Goal: Task Accomplishment & Management: Complete application form

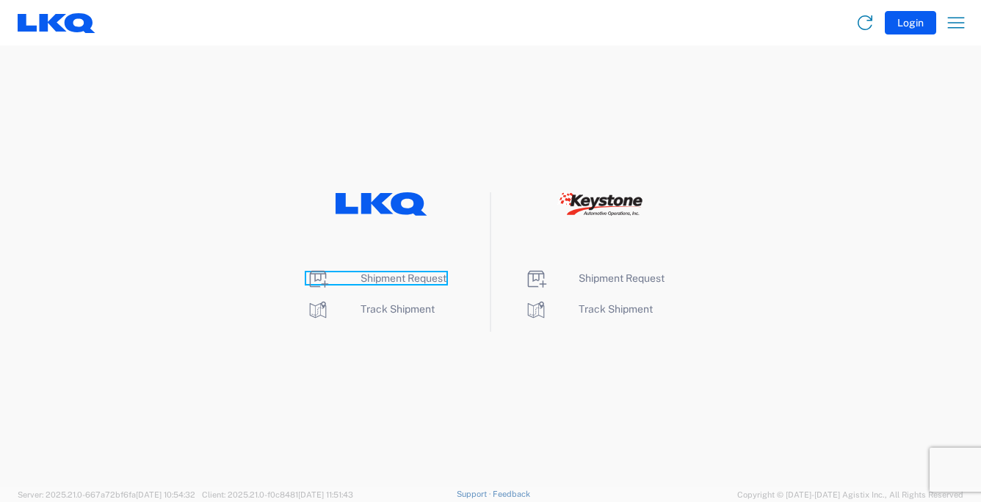
click at [411, 281] on span "Shipment Request" at bounding box center [403, 278] width 86 height 12
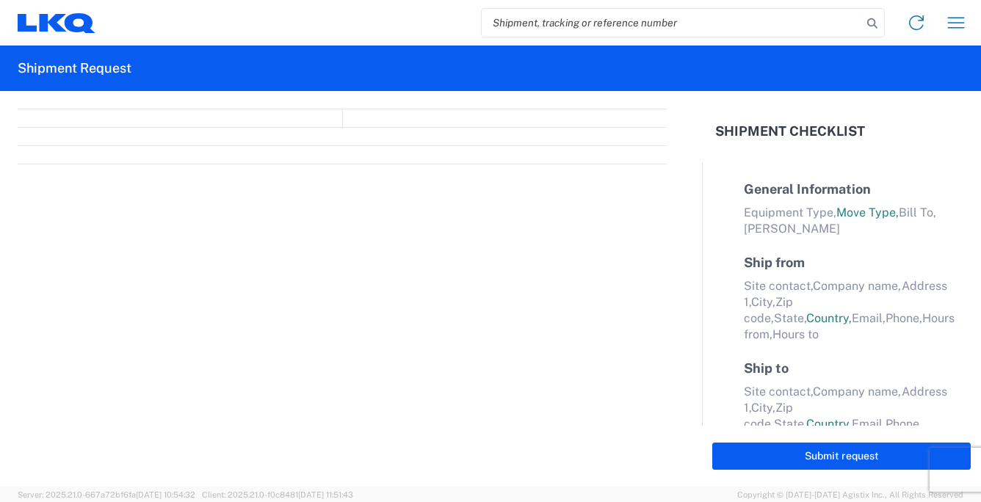
select select "FULL"
select select "LBS"
select select "IN"
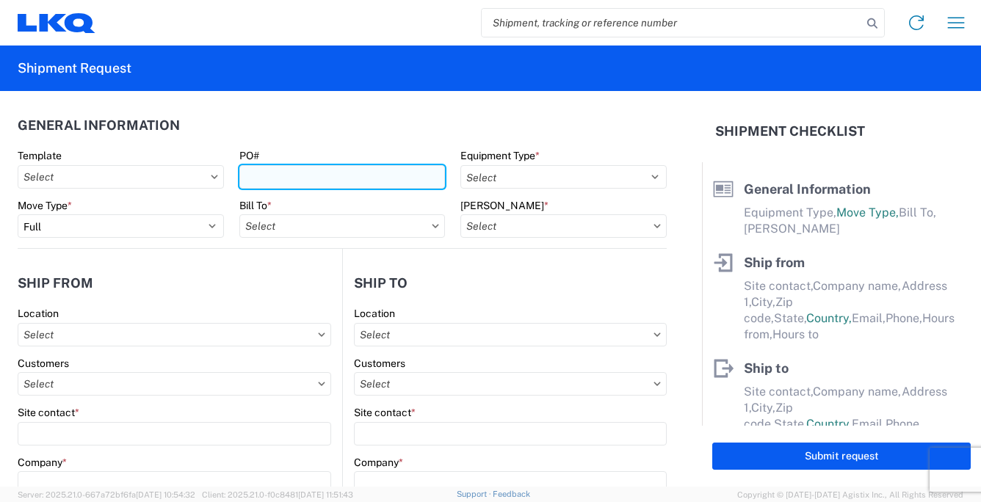
click at [282, 176] on input "PO#" at bounding box center [342, 176] width 206 height 23
type input "101325"
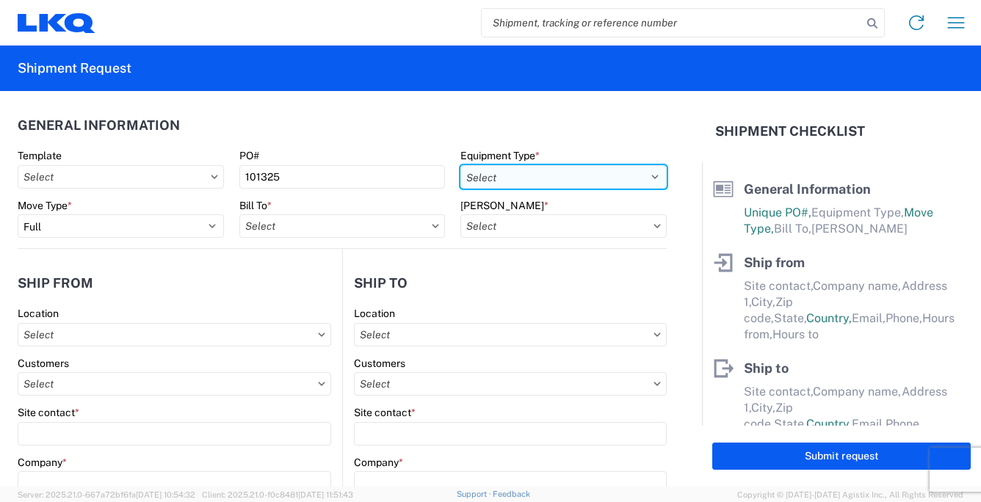
click at [644, 178] on select "Select 53’ Dry Van Flatbed Dropdeck (van) Lowboy (flatbed) Rail" at bounding box center [563, 176] width 206 height 23
select select "STDV"
click at [460, 165] on select "Select 53’ Dry Van Flatbed Dropdeck (van) Lowboy (flatbed) Rail" at bounding box center [563, 176] width 206 height 23
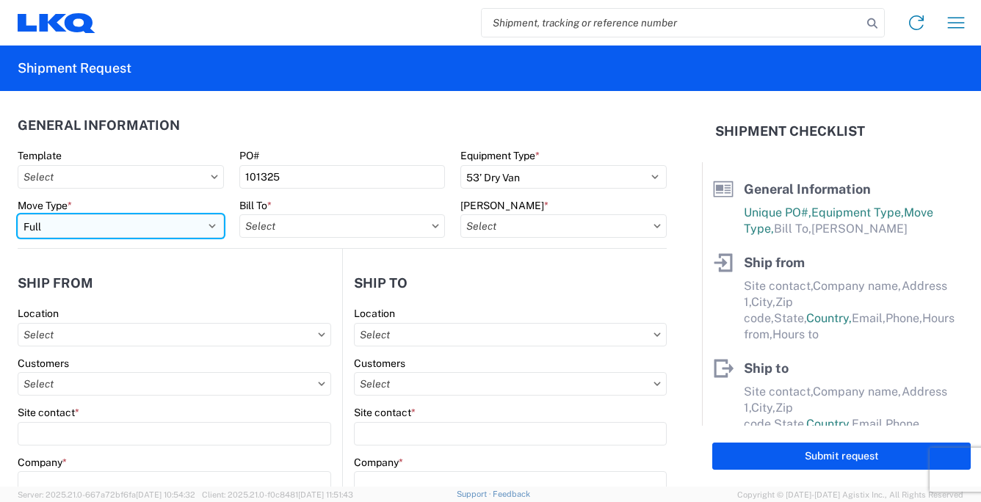
click at [211, 227] on select "Select Full Partial TL" at bounding box center [121, 225] width 206 height 23
select select "PARTIAL_TL"
click at [18, 214] on select "Select Full Partial TL" at bounding box center [121, 225] width 206 height 23
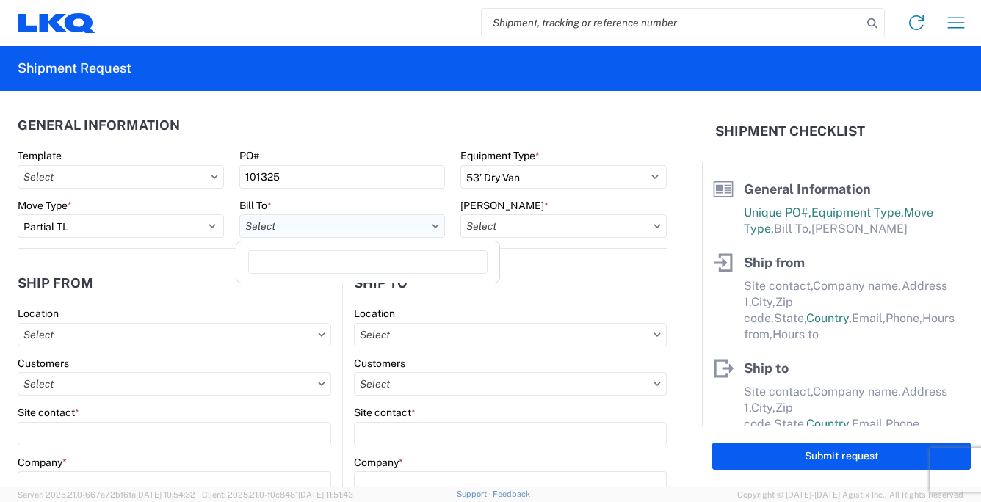
click at [288, 227] on input "text" at bounding box center [342, 225] width 206 height 23
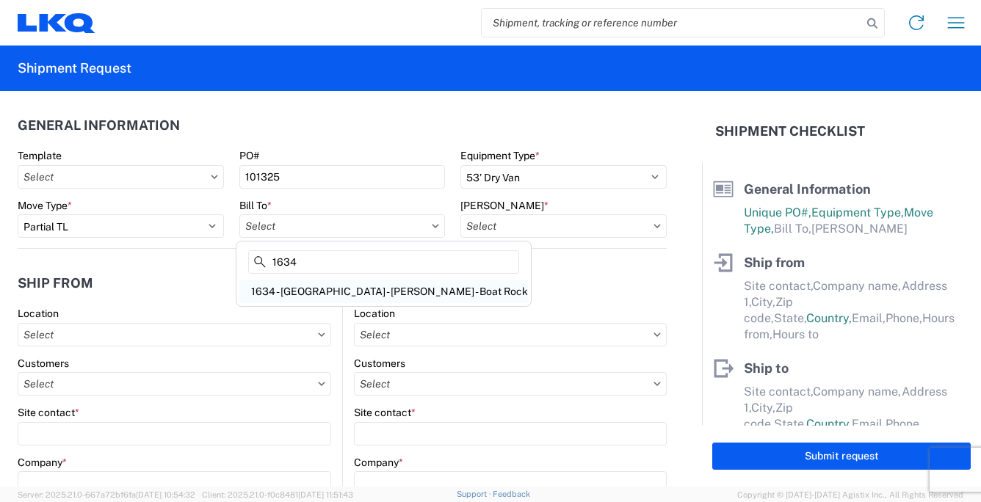
type input "1634"
click at [320, 290] on div "1634 - [GEOGRAPHIC_DATA] - [PERSON_NAME] - Boat Rock" at bounding box center [383, 291] width 288 height 23
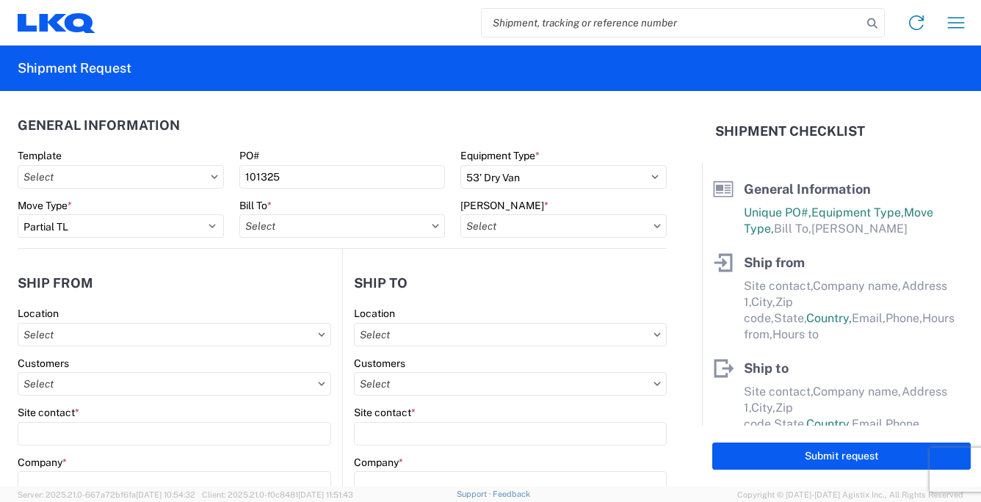
type input "1634 - [GEOGRAPHIC_DATA] - [PERSON_NAME] - Boat Rock"
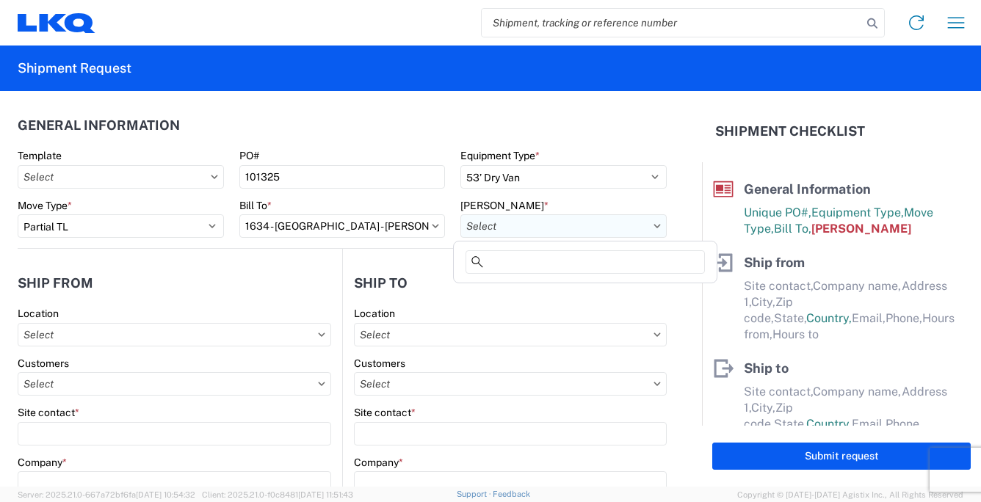
click at [515, 228] on input "text" at bounding box center [563, 225] width 206 height 23
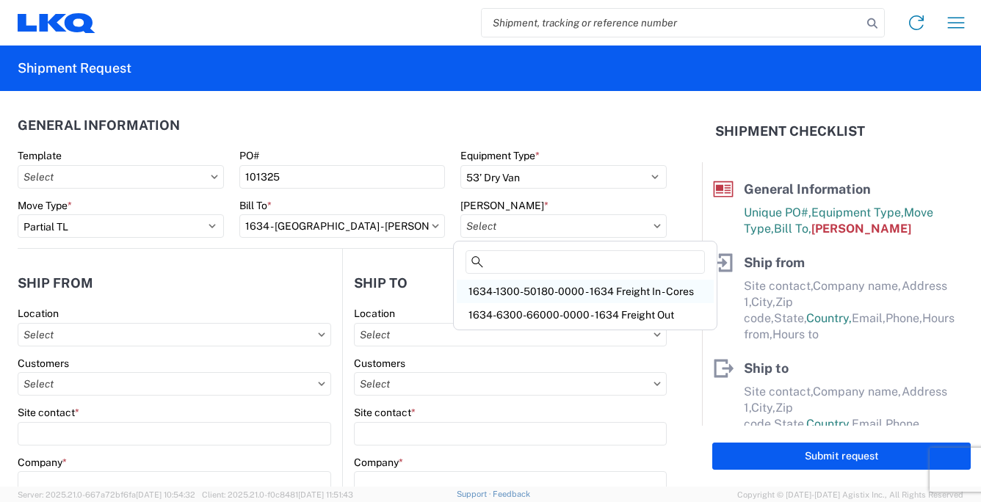
click at [560, 288] on div "1634-1300-50180-0000 - 1634 Freight In - Cores" at bounding box center [585, 291] width 257 height 23
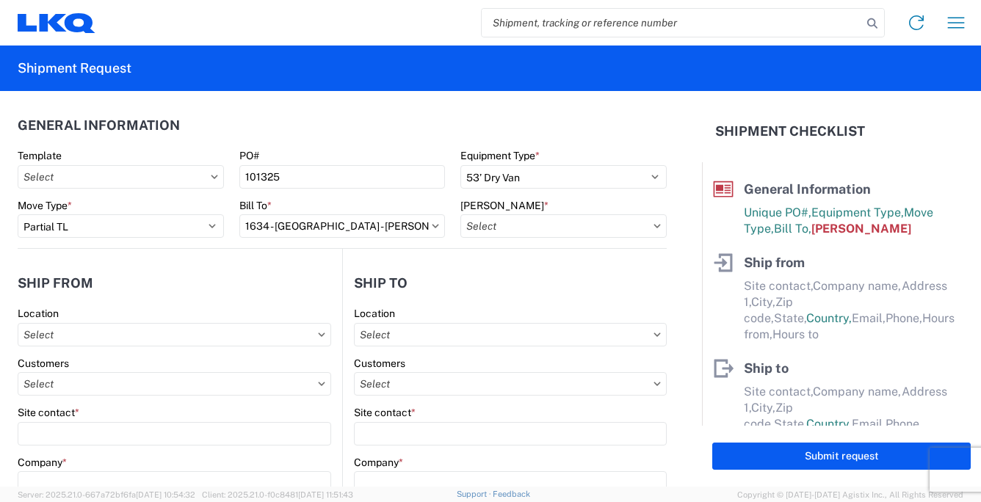
type input "1634-1300-50180-0000 - 1634 Freight In - Cores"
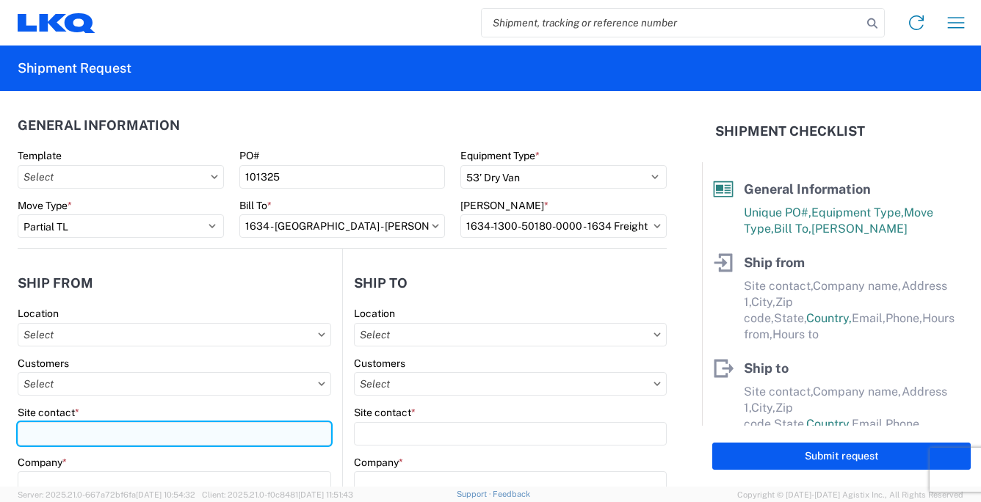
click at [55, 428] on input "Site contact *" at bounding box center [174, 433] width 313 height 23
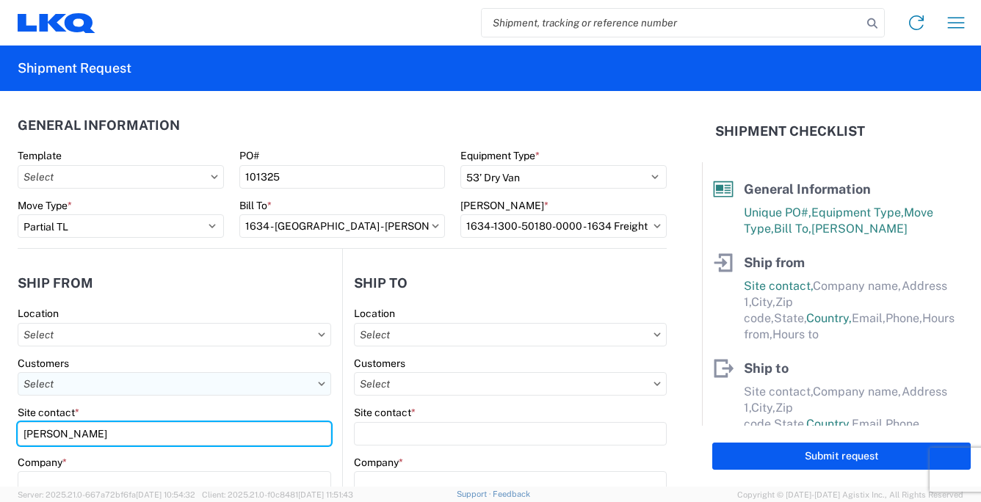
type input "[PERSON_NAME]"
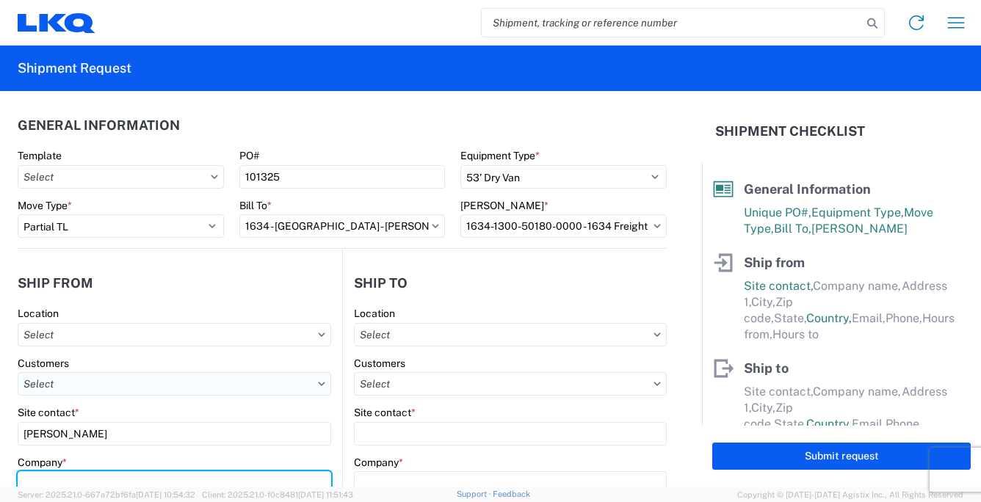
scroll to position [8, 0]
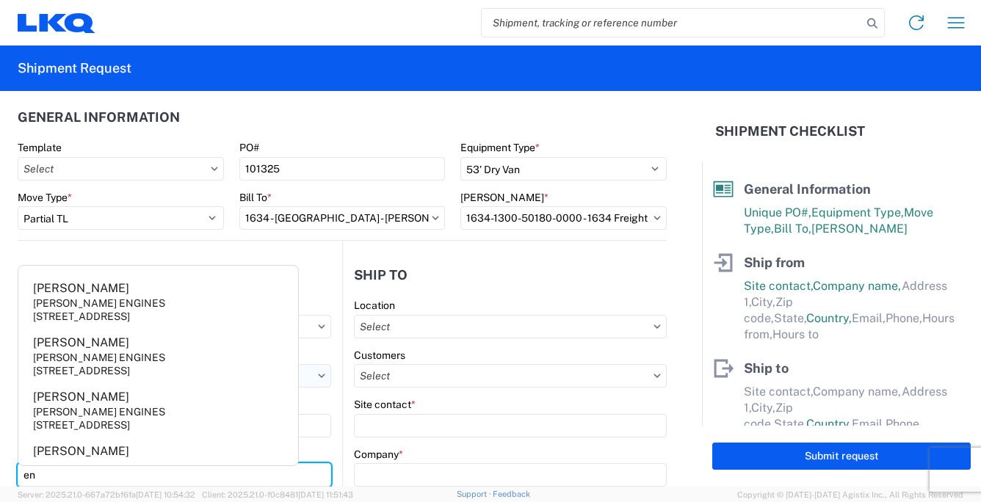
type input "e"
type input "ENGINE CORES DIRECT"
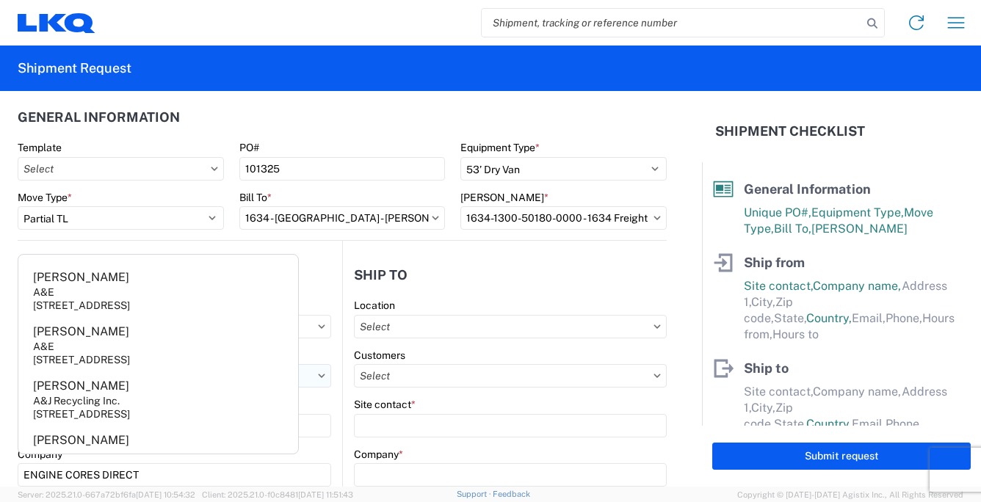
scroll to position [244, 0]
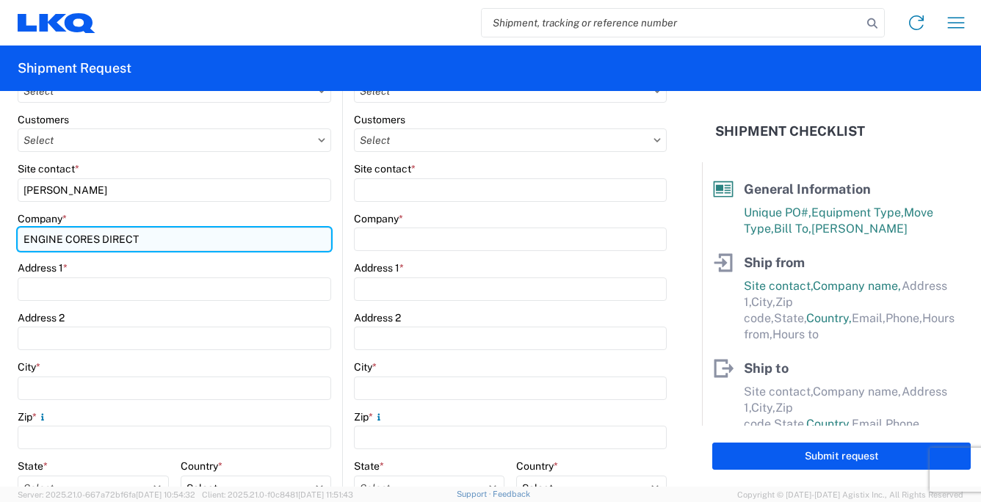
click at [156, 239] on input "ENGINE CORES DIRECT" at bounding box center [174, 239] width 313 height 23
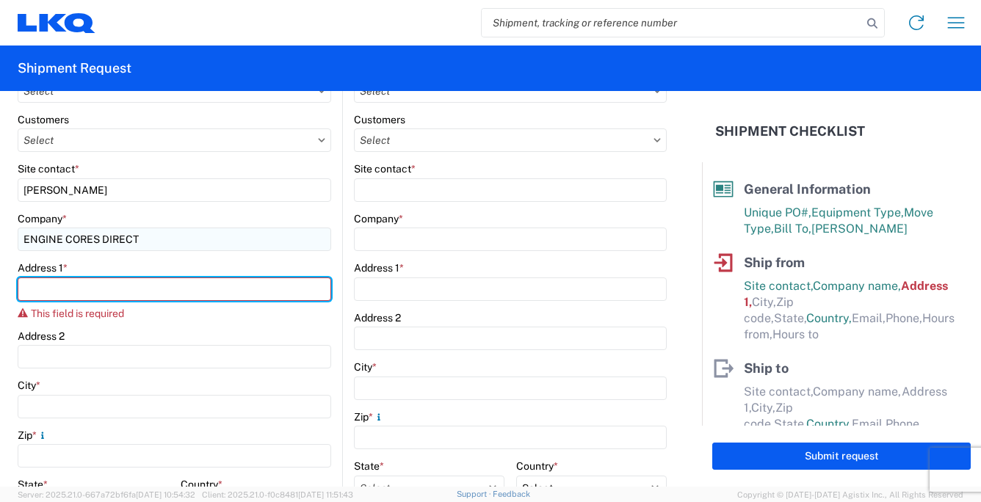
type input "[STREET_ADDRESS][PERSON_NAME]"
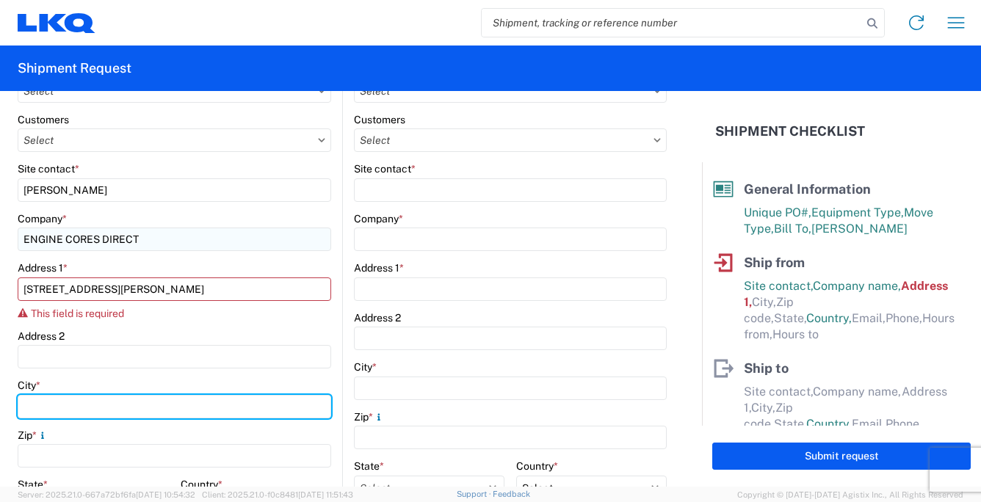
type input "[GEOGRAPHIC_DATA]"
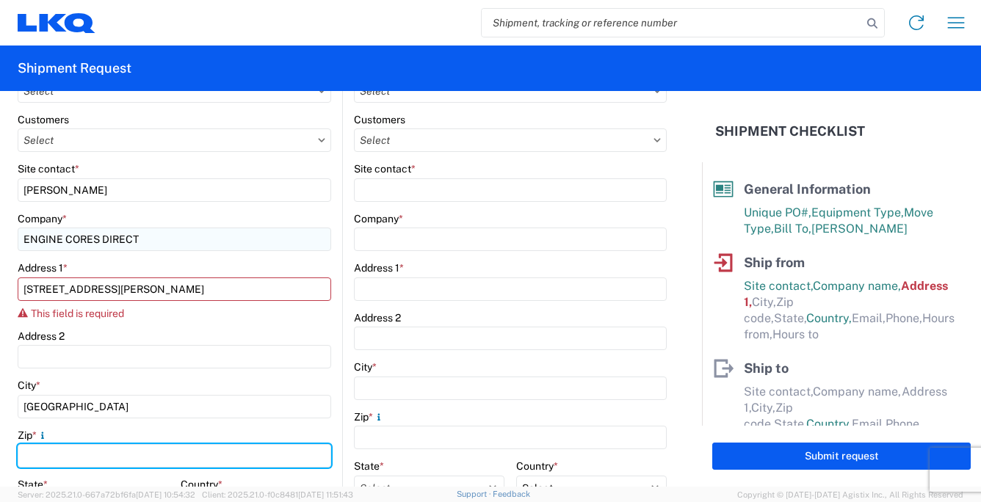
type input "33823"
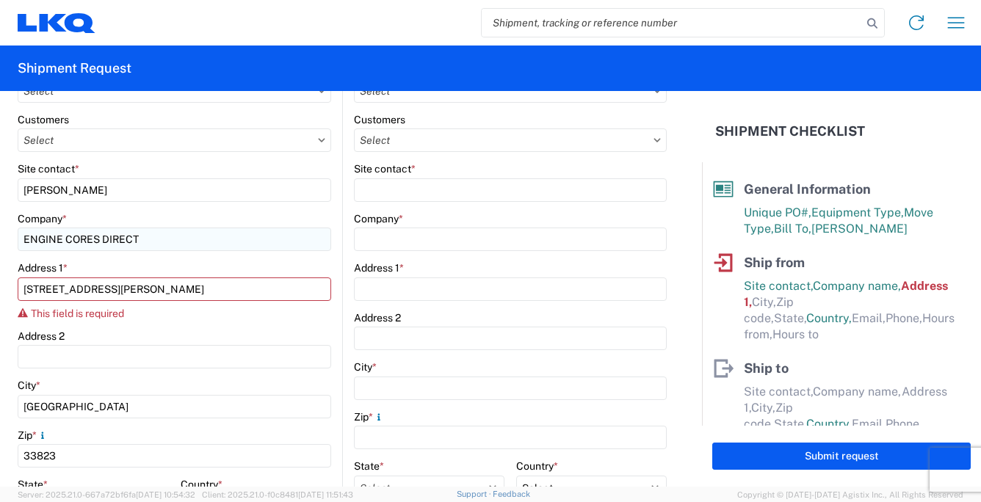
select select "FL"
type input "[EMAIL_ADDRESS][DOMAIN_NAME]"
type input "8639401112"
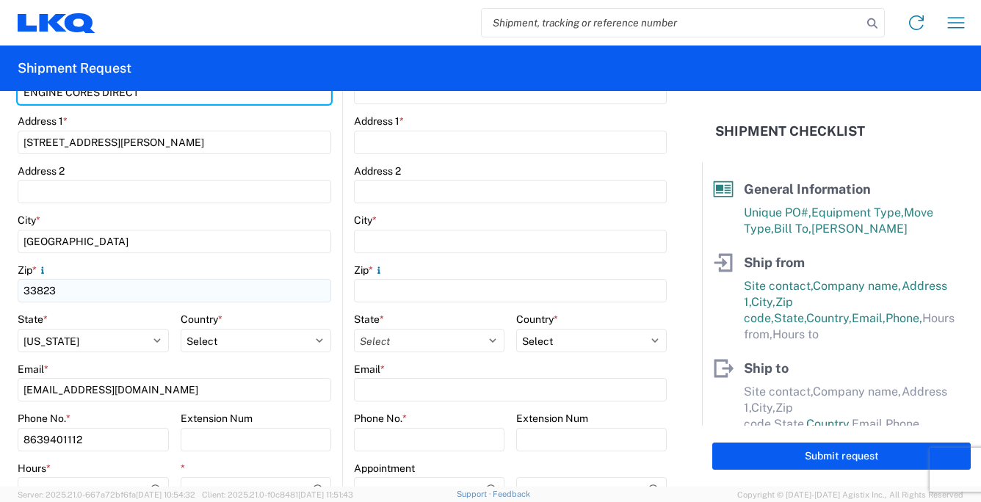
scroll to position [464, 0]
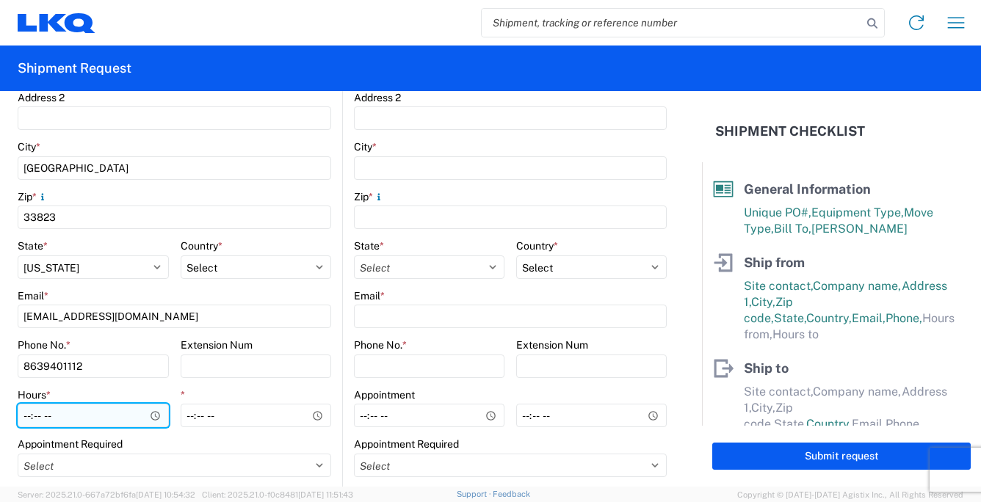
click at [28, 417] on input "Hours *" at bounding box center [93, 415] width 151 height 23
type input "08:00"
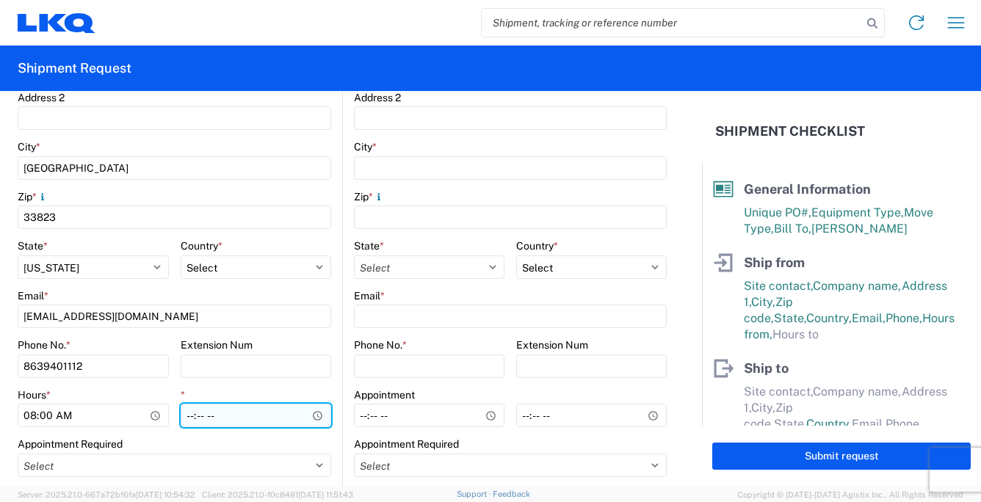
click at [187, 418] on input "*" at bounding box center [256, 415] width 151 height 23
type input "17:00"
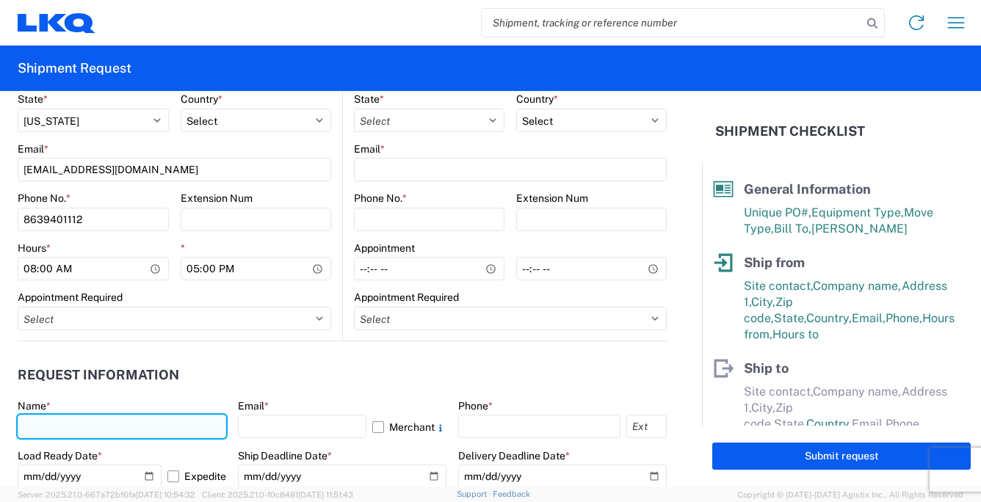
click at [63, 424] on input "text" at bounding box center [122, 426] width 208 height 23
type input "[PERSON_NAME]"
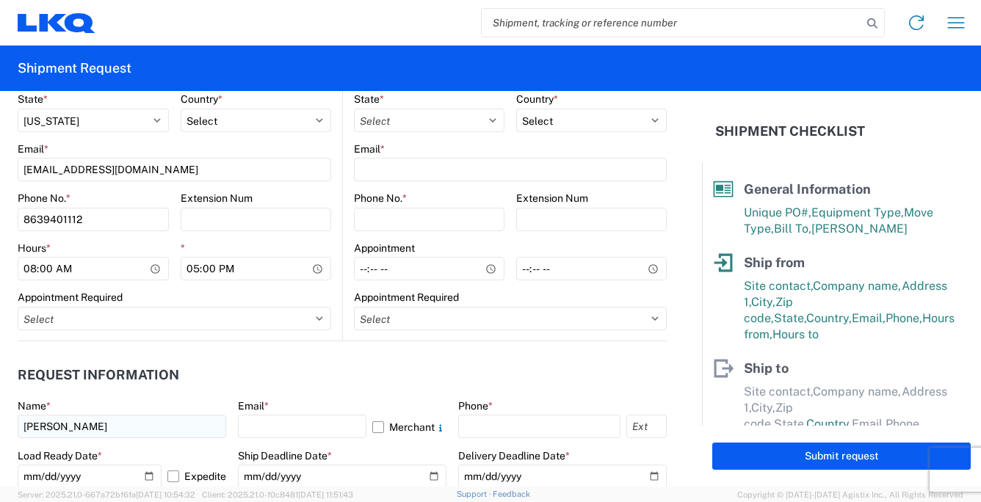
type input "[STREET_ADDRESS]"
type input "29301"
select select "SC"
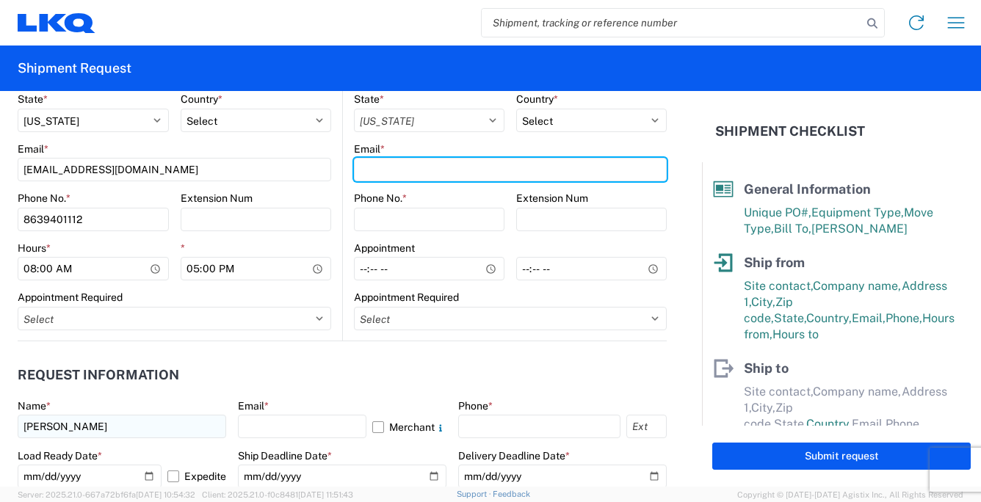
type input "[EMAIL_ADDRESS][DOMAIN_NAME]"
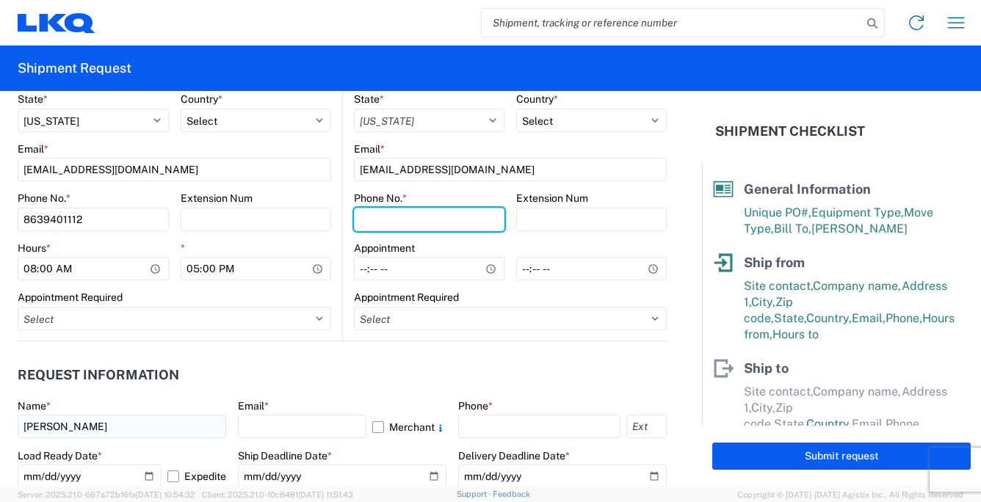
type input "8642056795"
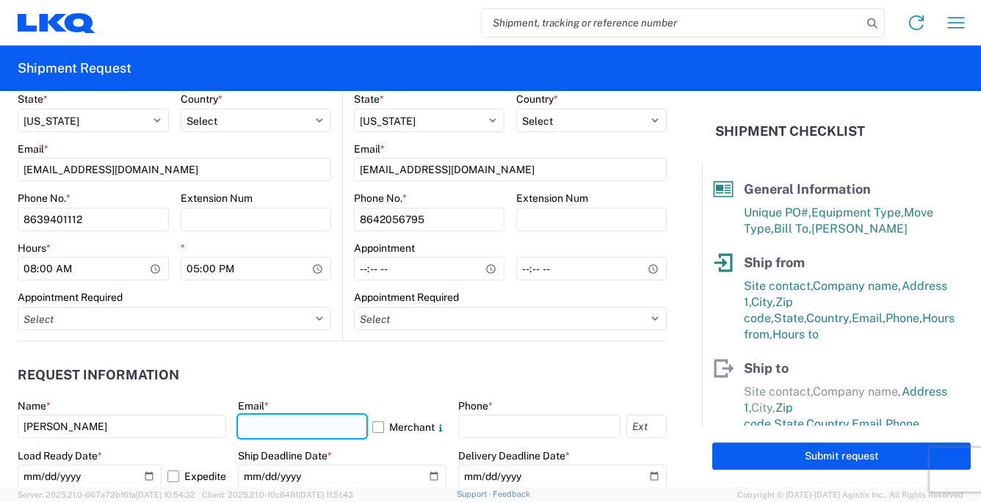
click at [282, 428] on input "text" at bounding box center [302, 426] width 128 height 23
type input "[EMAIL_ADDRESS][DOMAIN_NAME]"
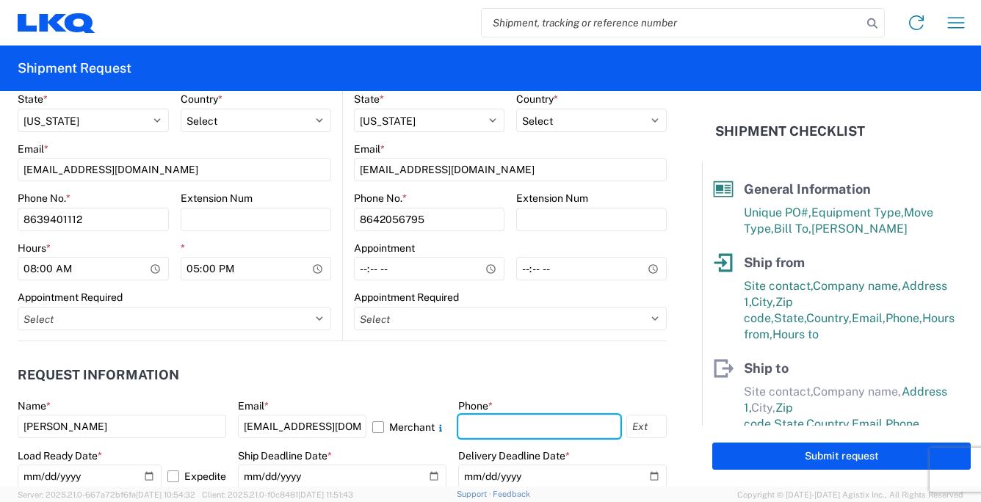
type input "8642056795"
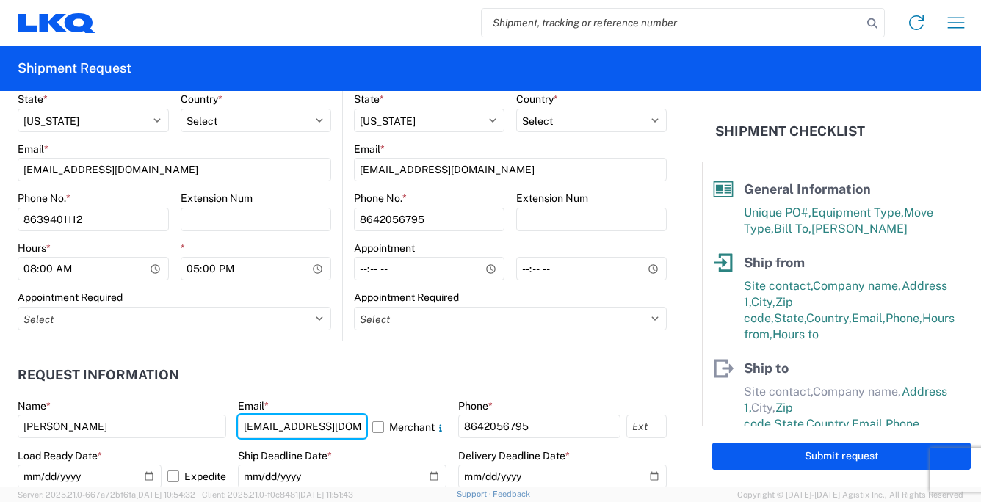
type input "[EMAIL_ADDRESS][DOMAIN_NAME]"
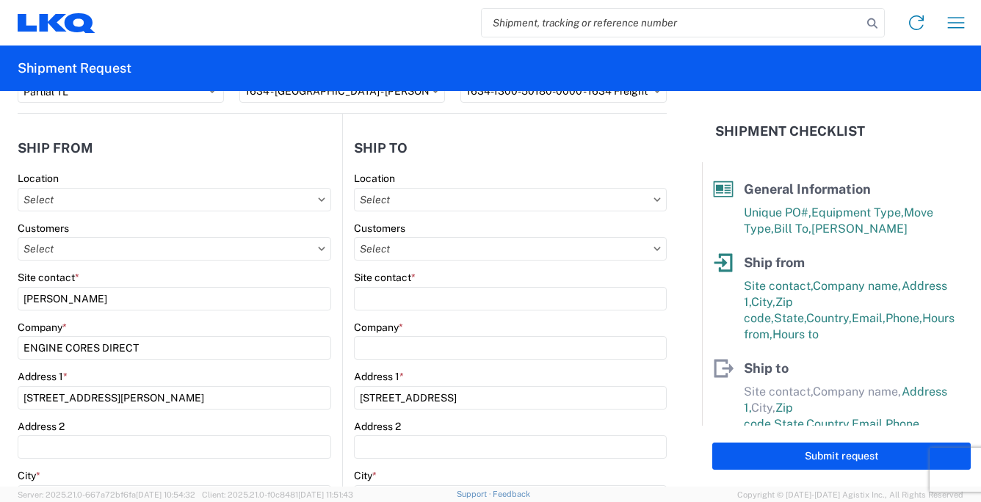
scroll to position [0, 0]
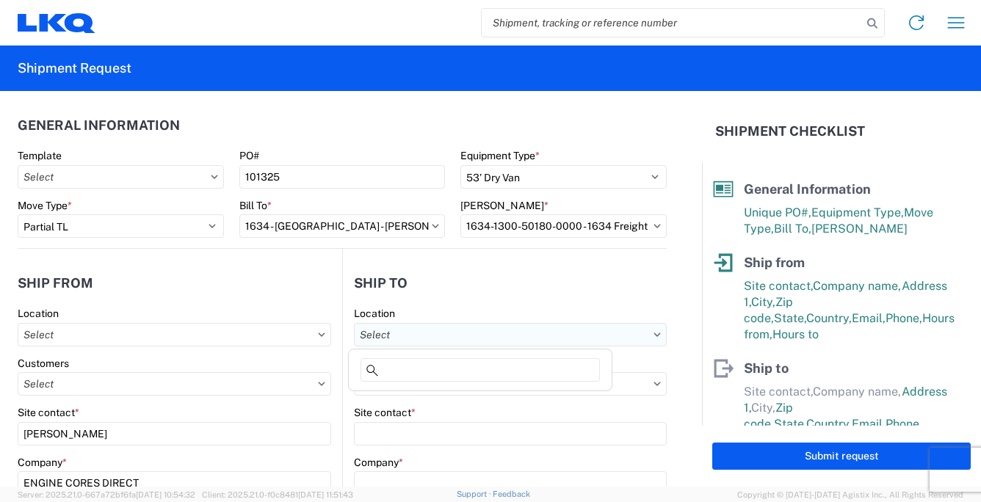
click at [402, 335] on input "text" at bounding box center [510, 334] width 313 height 23
type input "1760"
click at [436, 397] on div "1760 - LKQ Best Core" at bounding box center [480, 399] width 257 height 23
type input "1760 - LKQ Best Core"
type input "LKQ Corporation"
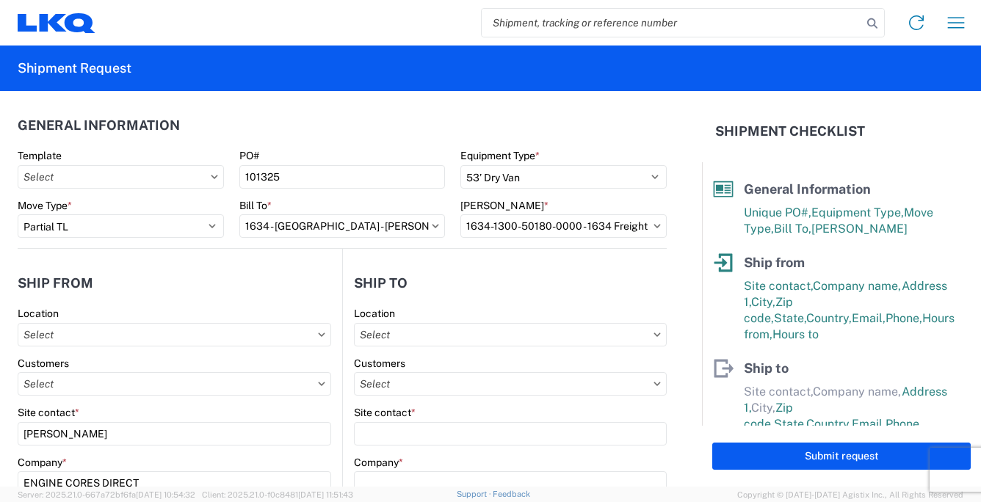
type input "[STREET_ADDRESS]"
type input "[GEOGRAPHIC_DATA]"
type input "77038"
select select "US"
type input "[PHONE_NUMBER]"
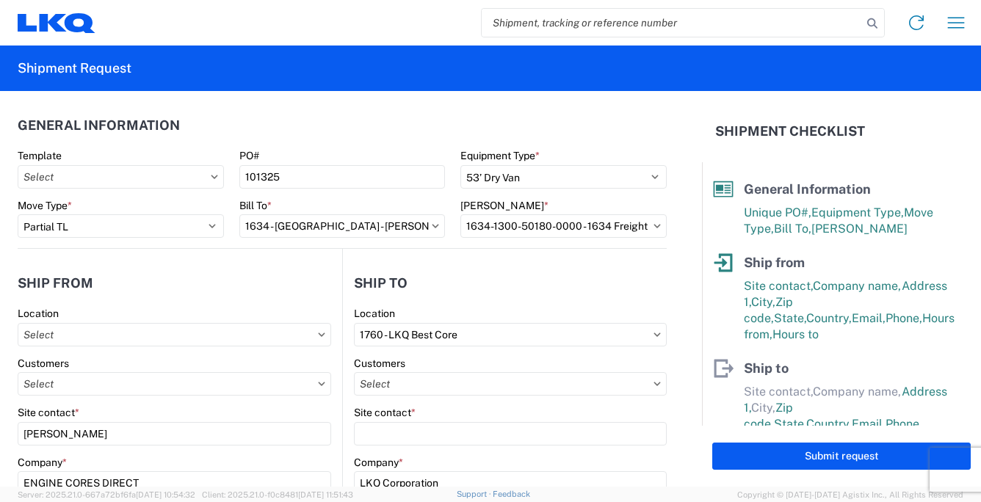
select select
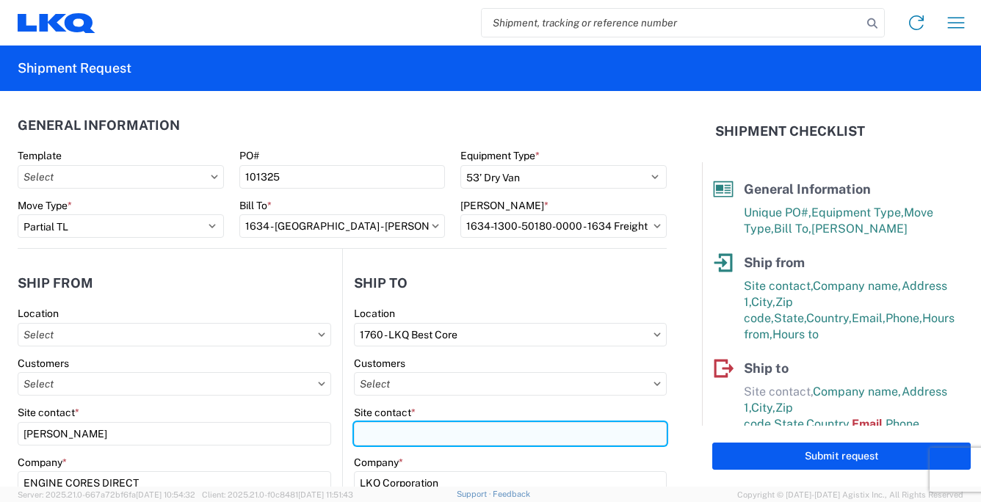
click at [379, 424] on input "Site contact *" at bounding box center [510, 433] width 313 height 23
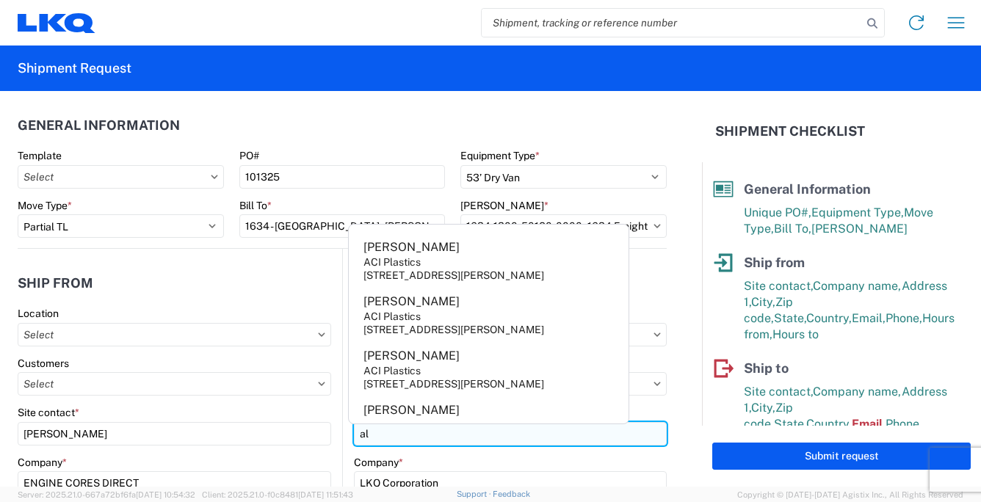
type input "a"
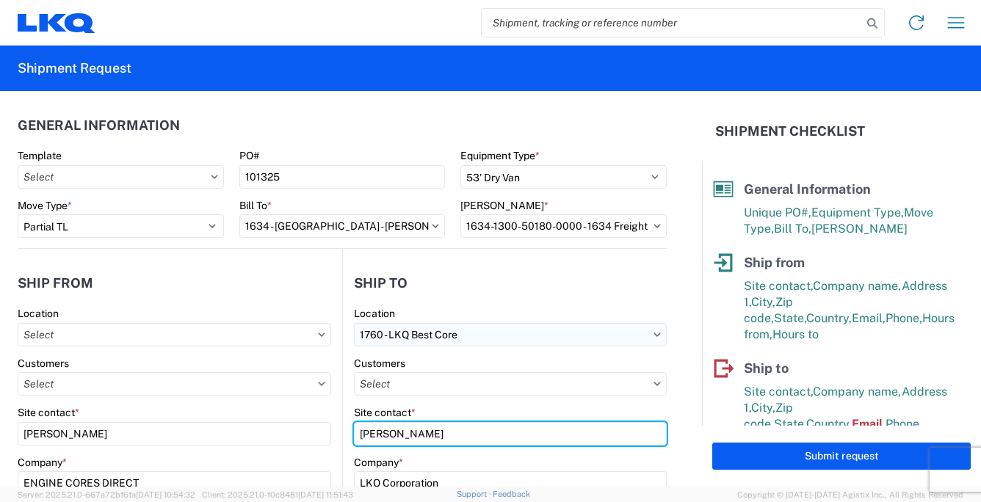
type input "[PERSON_NAME]"
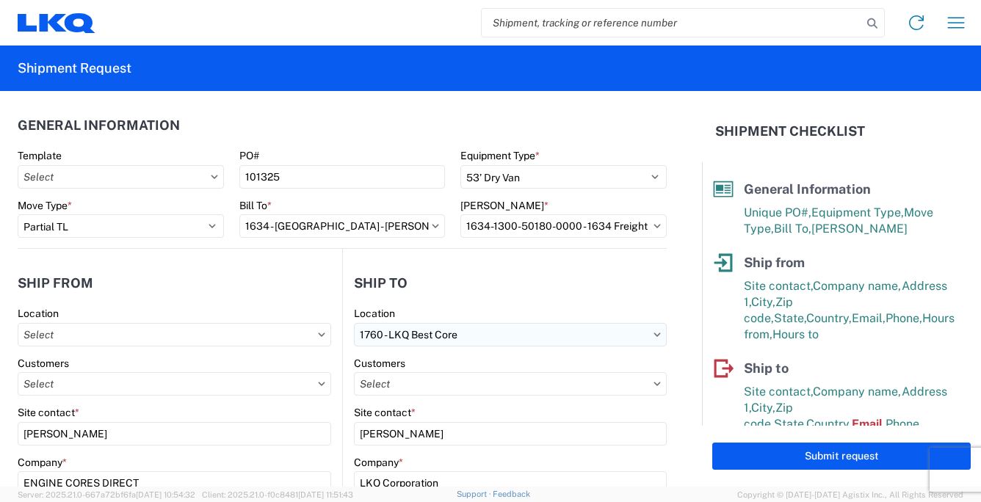
click at [460, 334] on input "1760 - LKQ Best Core" at bounding box center [510, 334] width 313 height 23
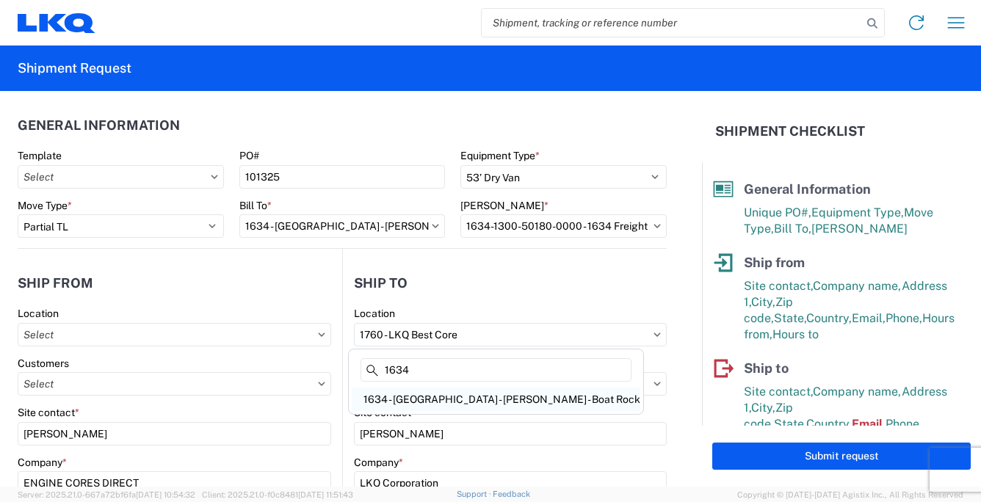
type input "1634"
click at [484, 397] on div "1634 - [GEOGRAPHIC_DATA] - [PERSON_NAME] - Boat Rock" at bounding box center [496, 399] width 288 height 23
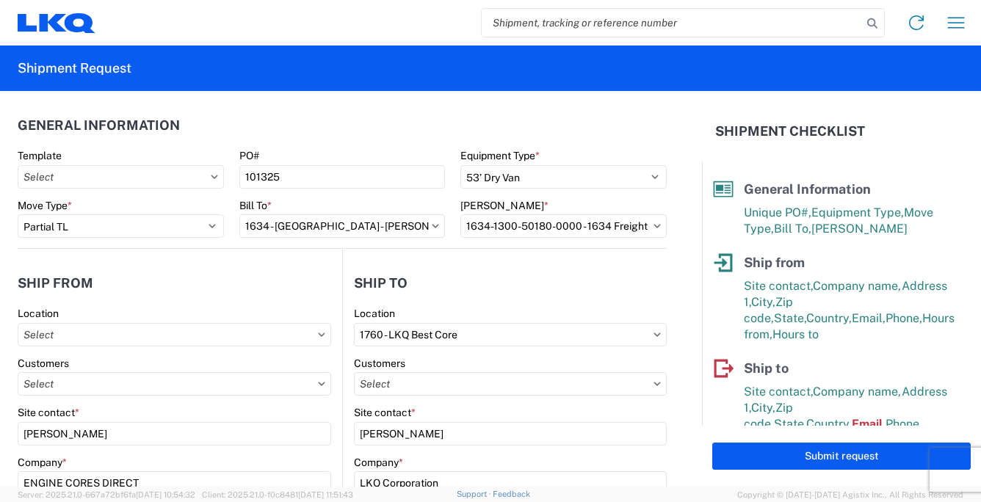
type input "1634 - [GEOGRAPHIC_DATA] - [PERSON_NAME] - Boat Rock"
type input "[STREET_ADDRESS]"
type input "[GEOGRAPHIC_DATA]"
type input "30336"
type input "[PHONE_NUMBER]"
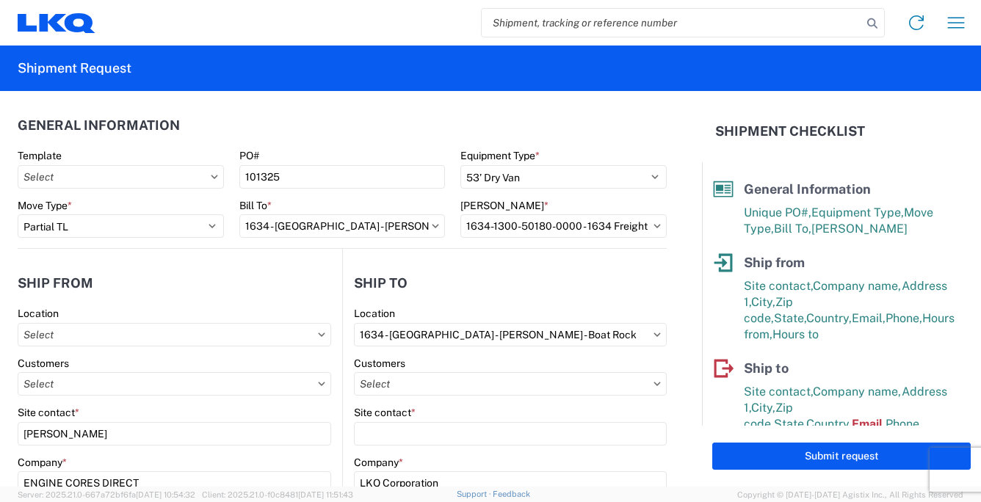
select select
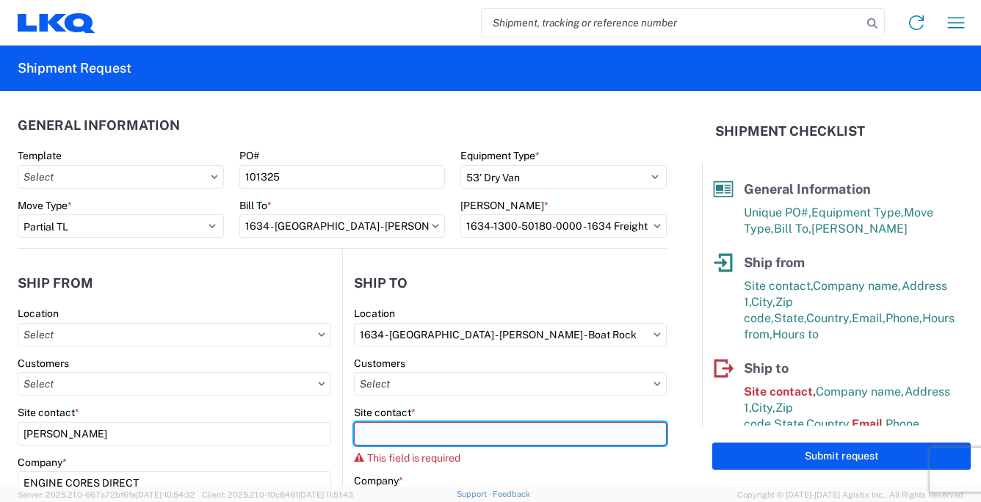
click at [374, 435] on input "Site contact *" at bounding box center [510, 433] width 313 height 23
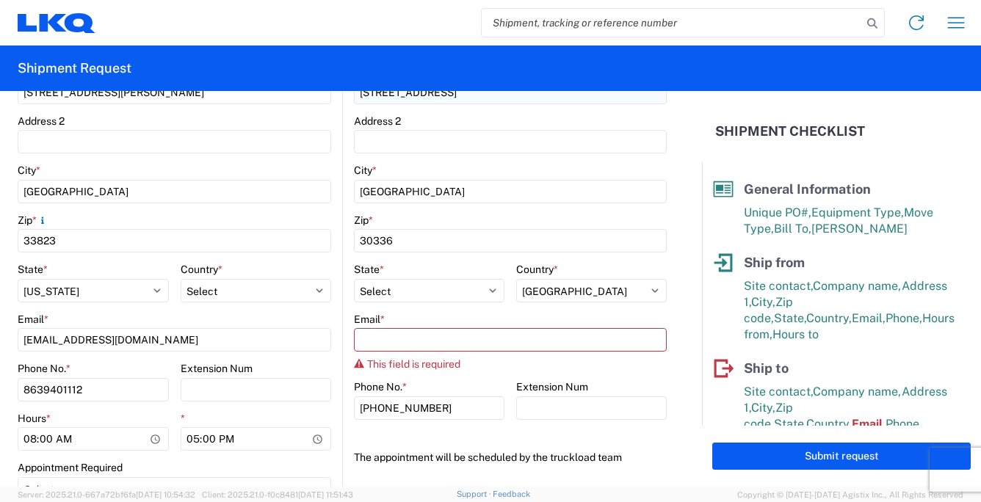
scroll to position [335, 0]
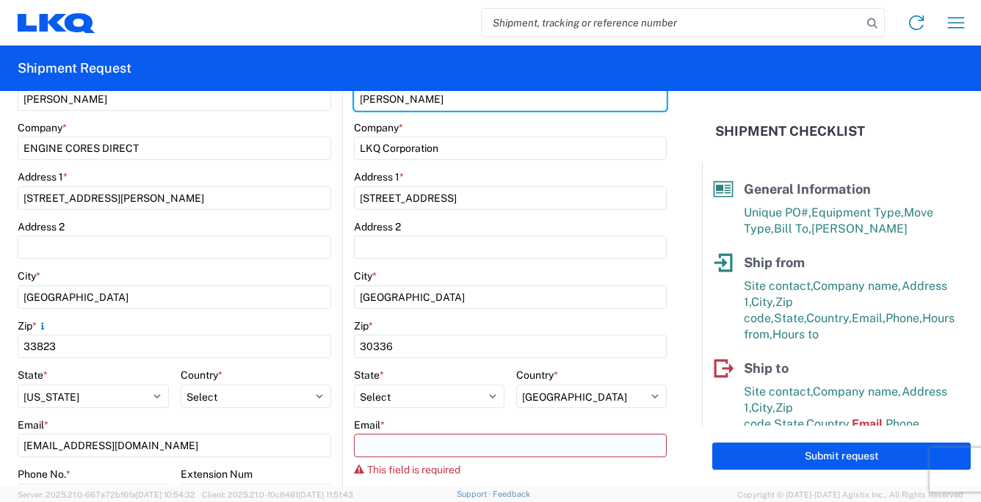
type input "[PERSON_NAME]"
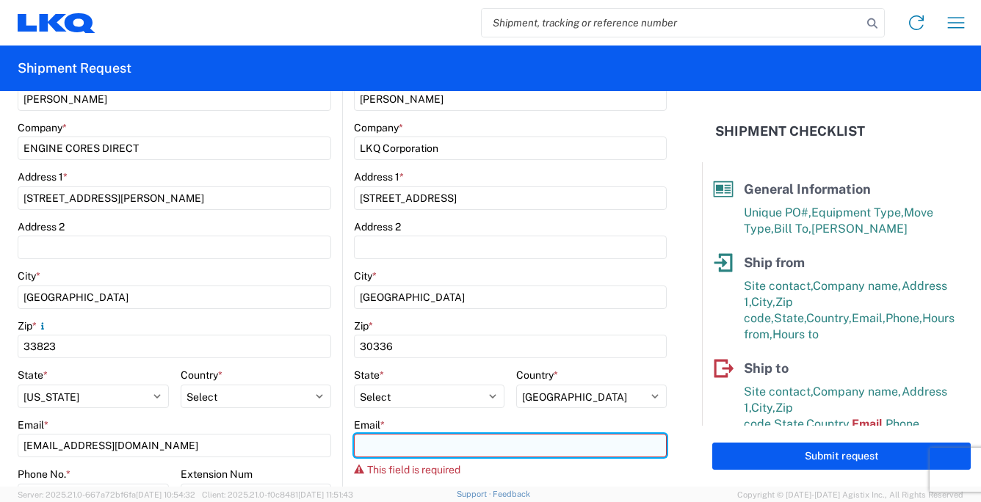
click at [395, 443] on input "Email *" at bounding box center [510, 445] width 313 height 23
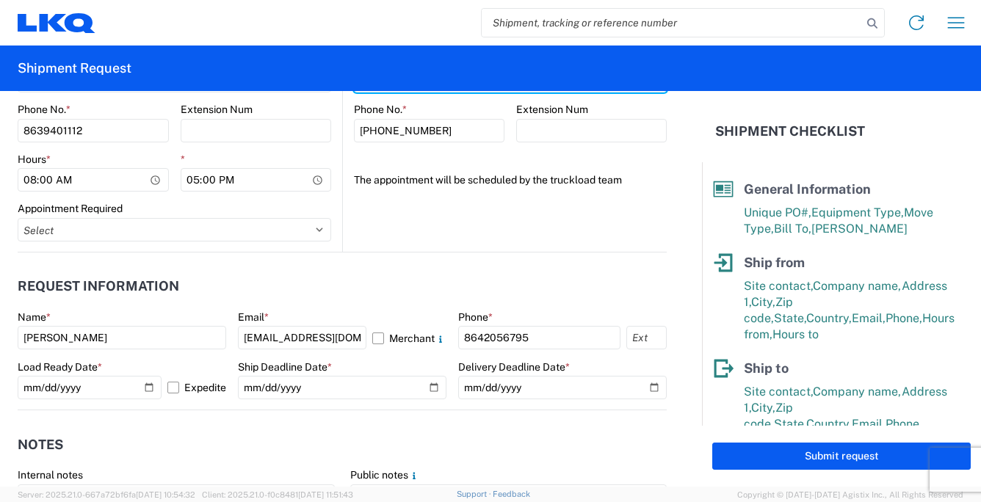
scroll to position [702, 0]
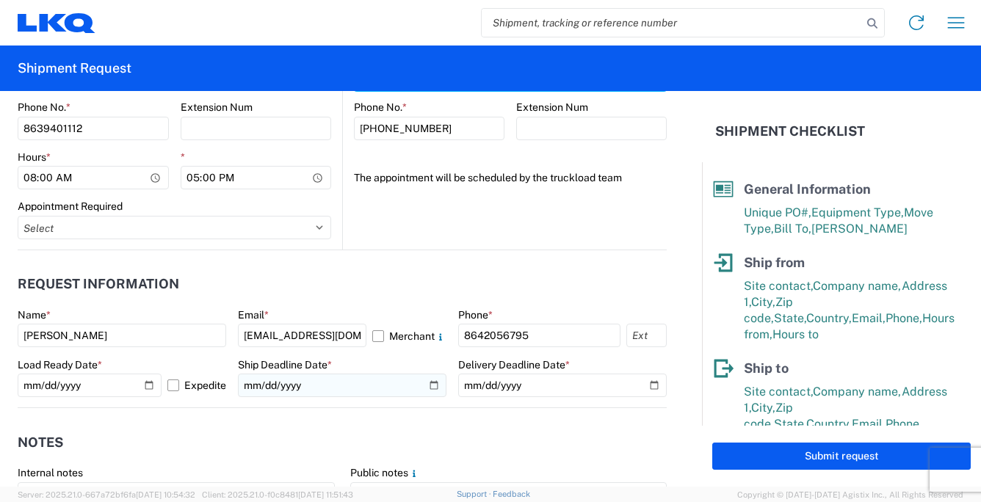
type input "[EMAIL_ADDRESS][DOMAIN_NAME]"
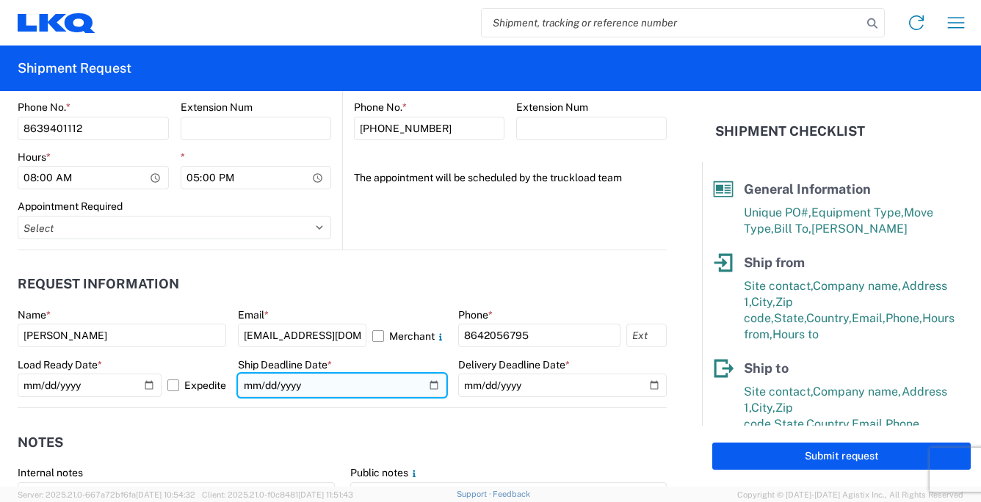
click at [426, 382] on input "date" at bounding box center [342, 385] width 208 height 23
type input "[DATE]"
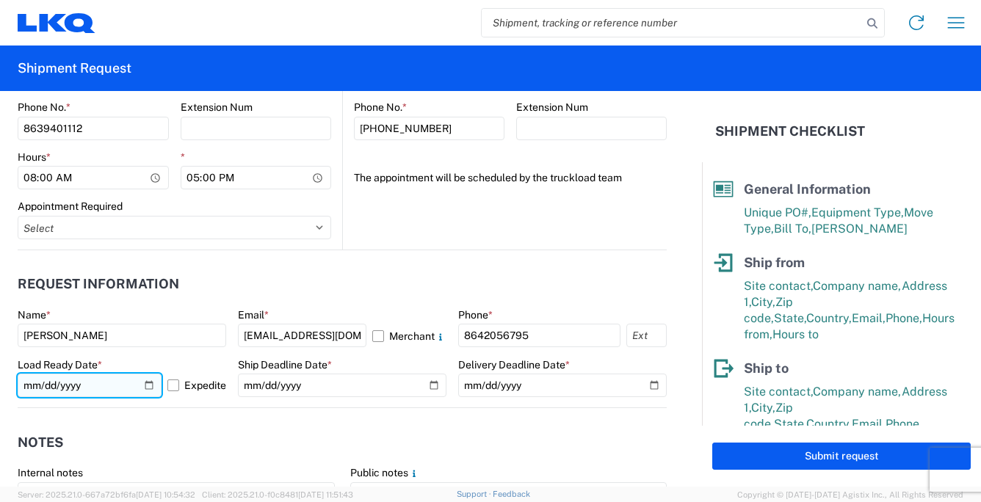
click at [142, 380] on input "[DATE]" at bounding box center [90, 385] width 144 height 23
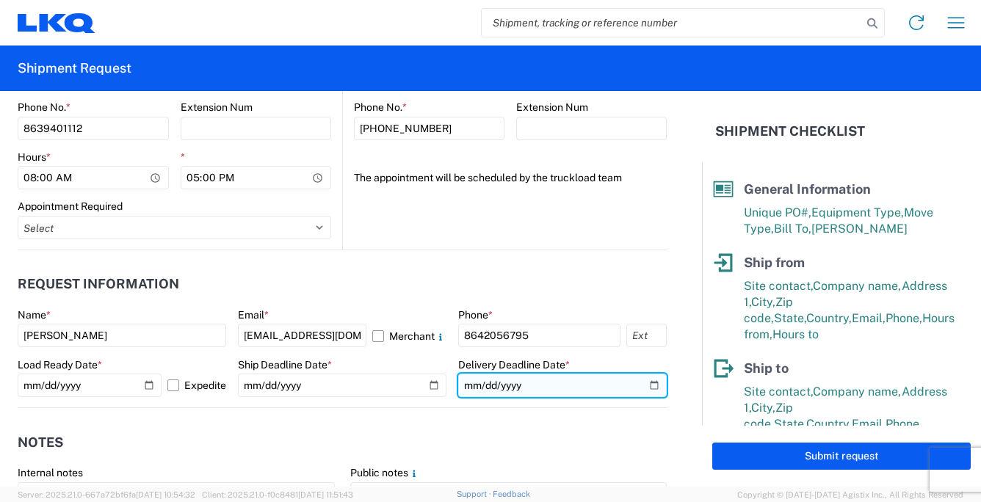
click at [644, 385] on input "date" at bounding box center [562, 385] width 208 height 23
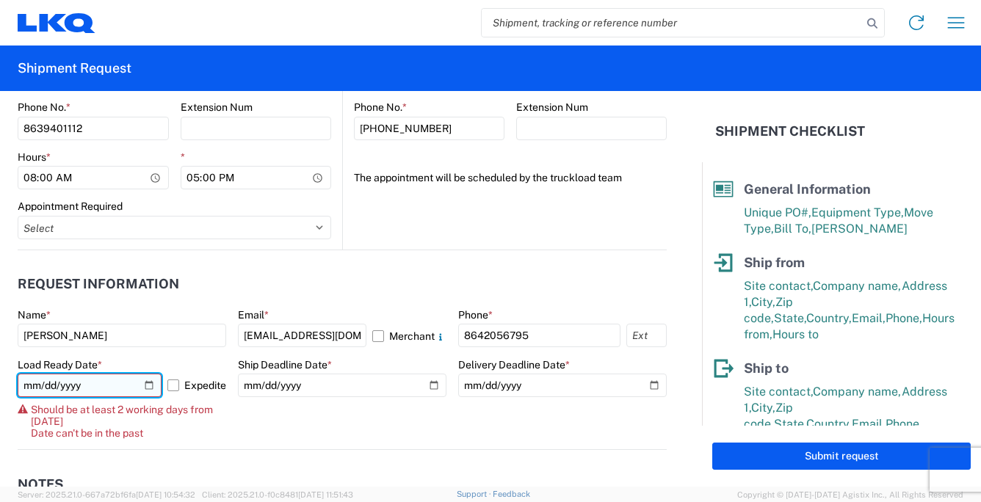
click at [145, 385] on input "[DATE]" at bounding box center [90, 385] width 144 height 23
type input "[DATE]"
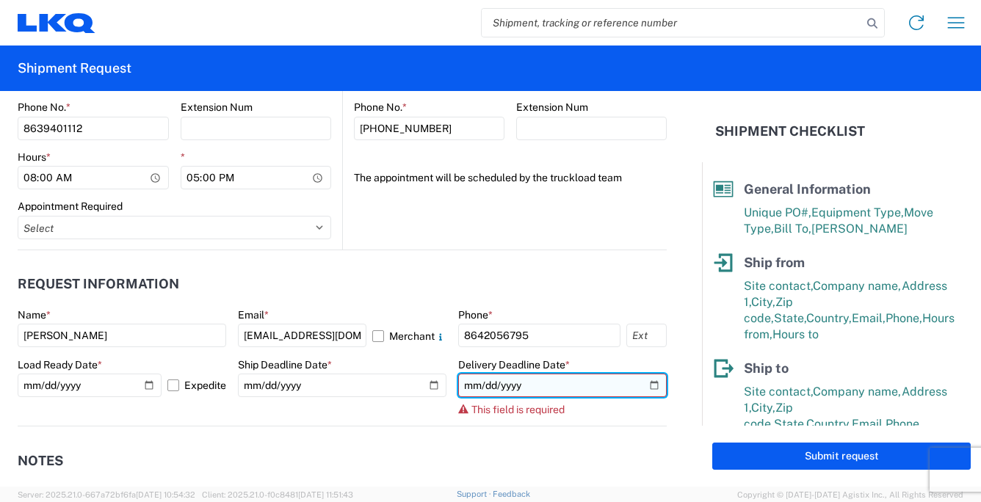
click at [639, 384] on input "date" at bounding box center [562, 385] width 208 height 23
type input "[DATE]"
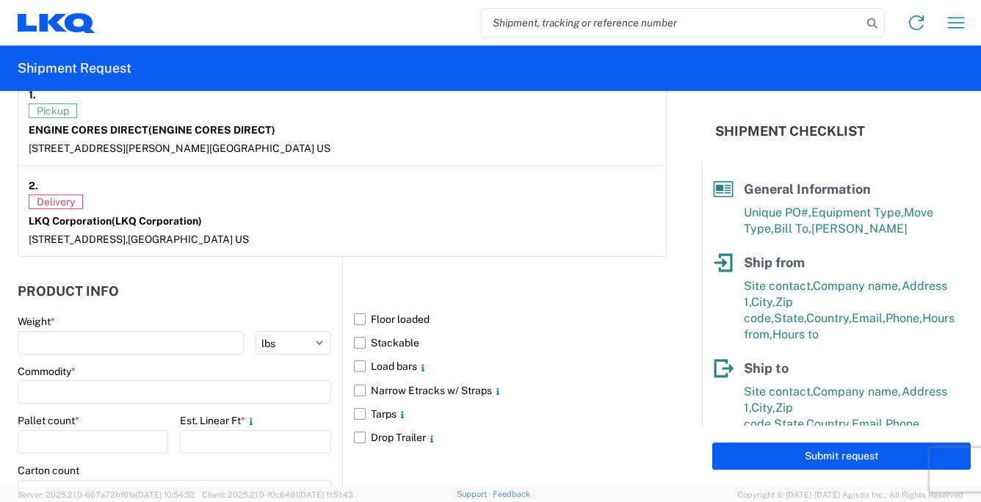
scroll to position [1289, 0]
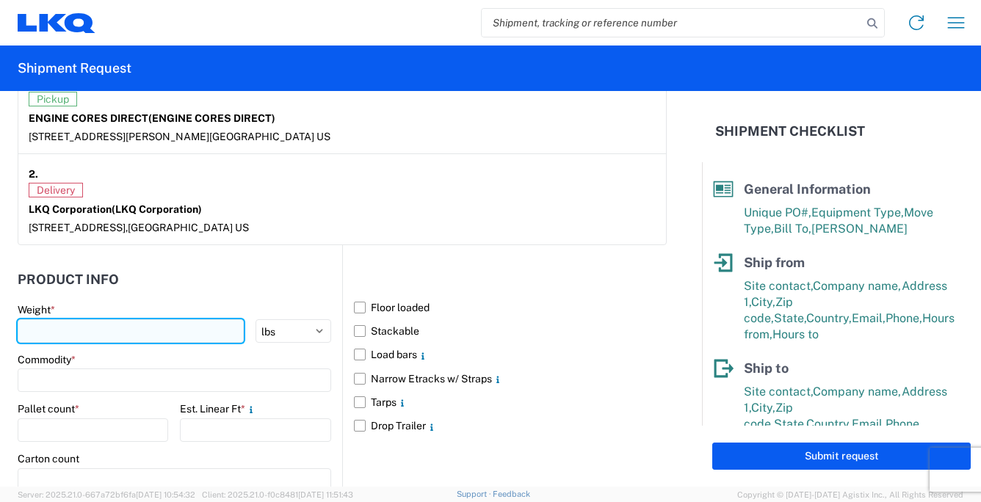
click at [63, 321] on input "number" at bounding box center [131, 330] width 226 height 23
type input "14112"
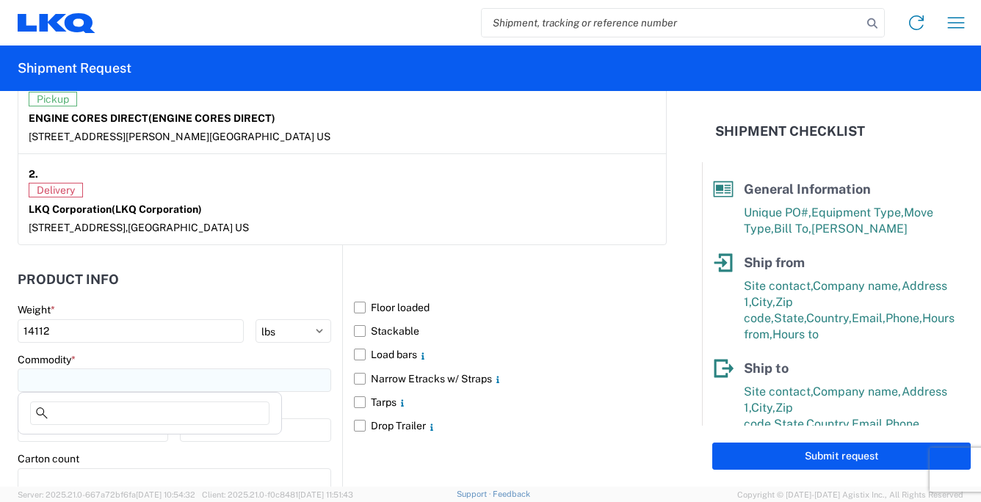
click at [73, 379] on input at bounding box center [174, 379] width 313 height 23
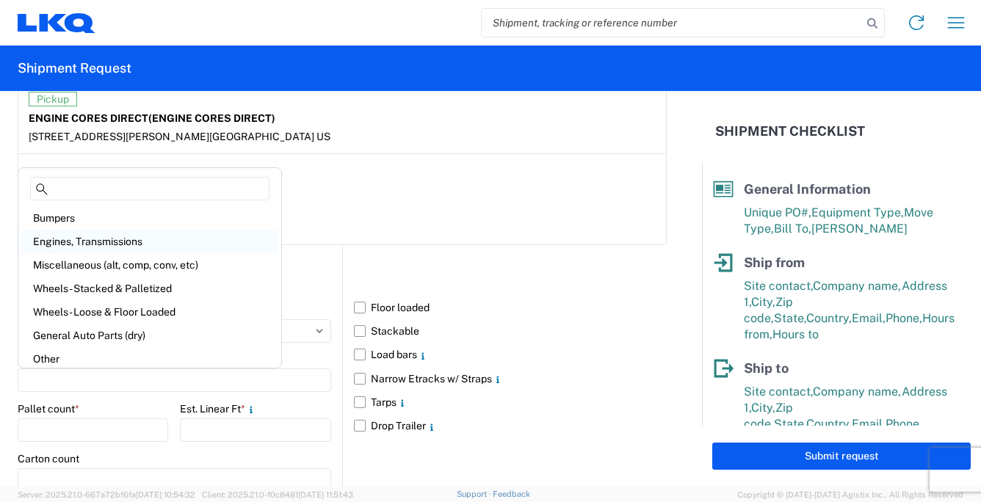
click at [126, 241] on div "Engines, Transmissions" at bounding box center [149, 241] width 257 height 23
type input "Engines, Transmissions"
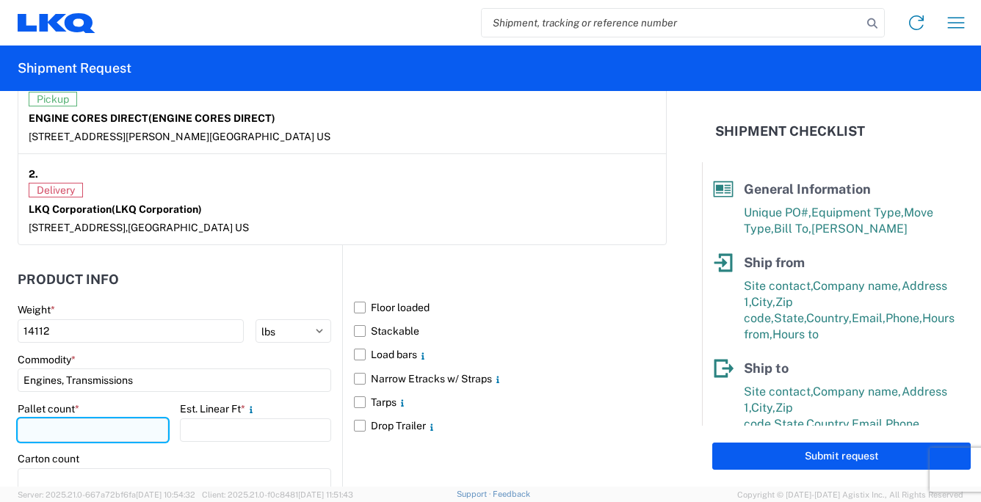
click at [50, 421] on input "number" at bounding box center [93, 429] width 150 height 23
type input "9"
click at [286, 407] on div "Est. Linear Ft *" at bounding box center [255, 408] width 150 height 13
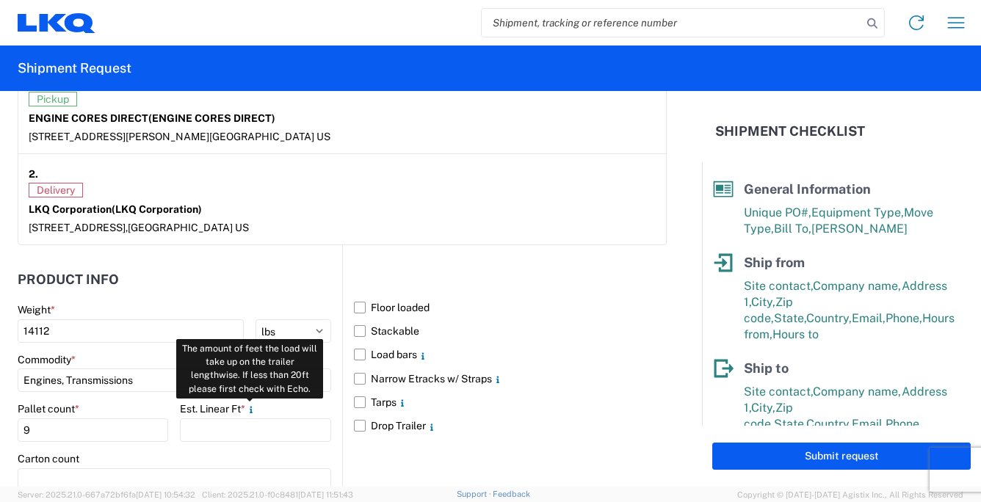
click at [251, 408] on icon at bounding box center [251, 409] width 3 height 7
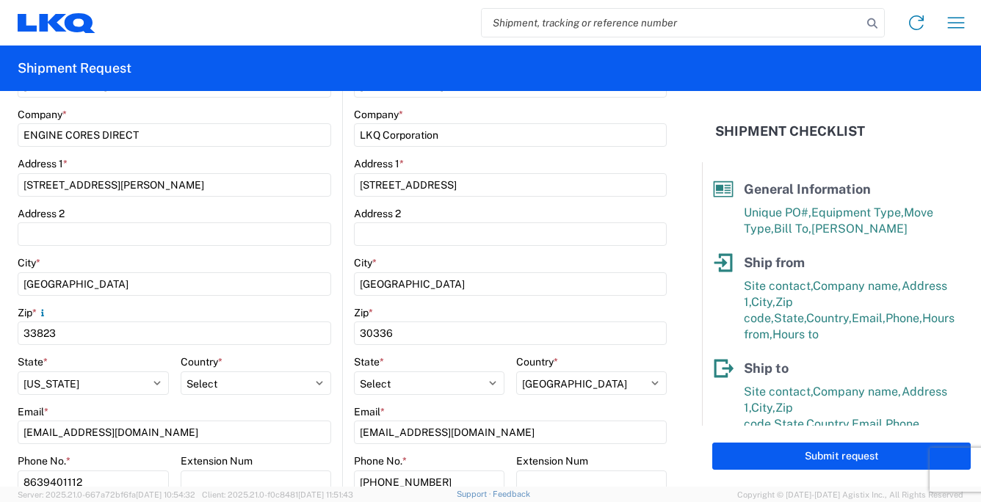
scroll to position [421, 0]
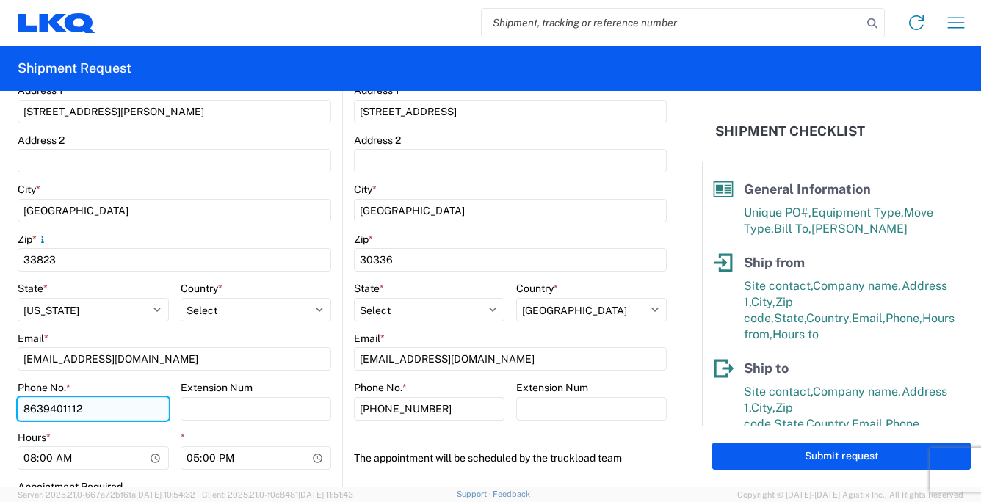
click at [94, 408] on input "8639401112" at bounding box center [93, 408] width 151 height 23
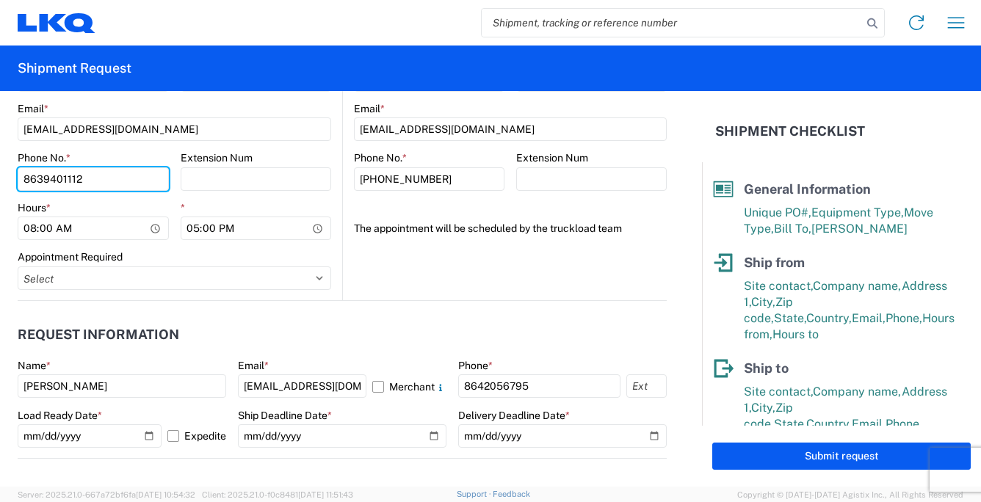
scroll to position [642, 0]
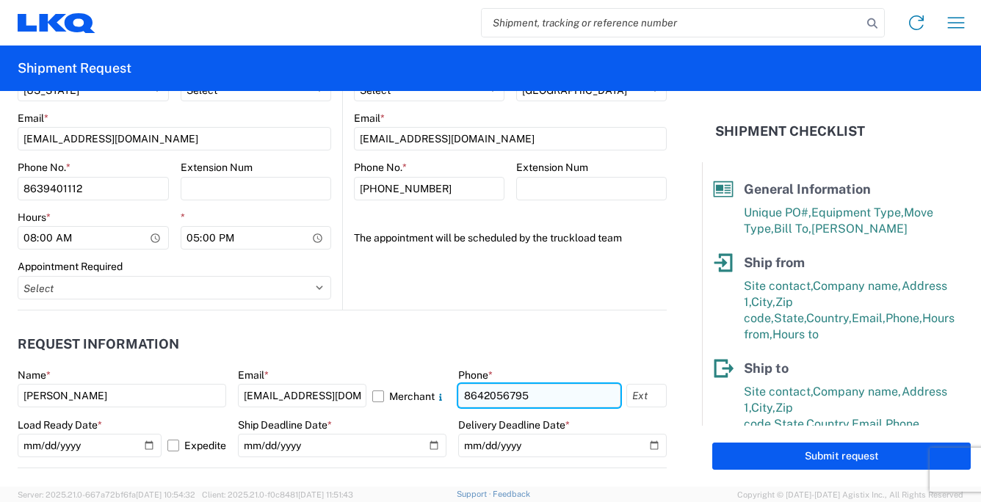
click at [550, 397] on input "8642056795" at bounding box center [539, 395] width 162 height 23
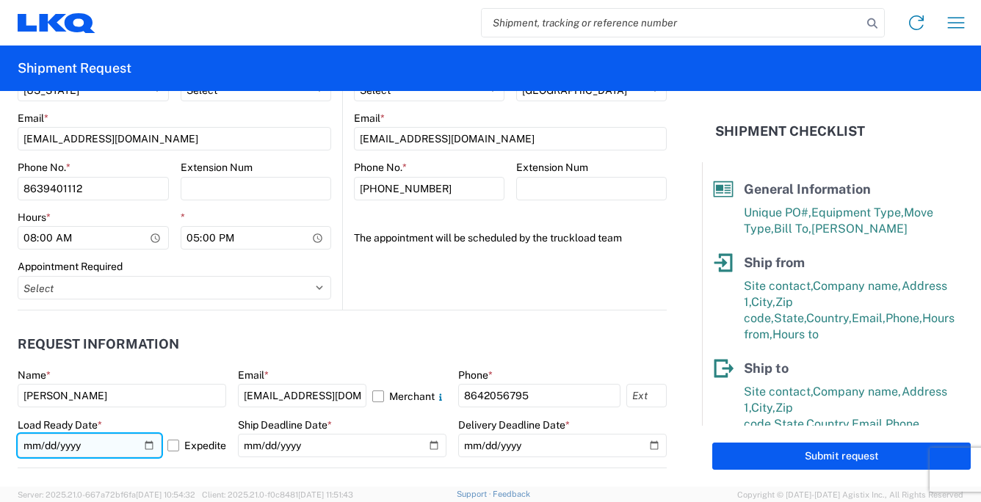
click at [142, 446] on input "[DATE]" at bounding box center [90, 445] width 144 height 23
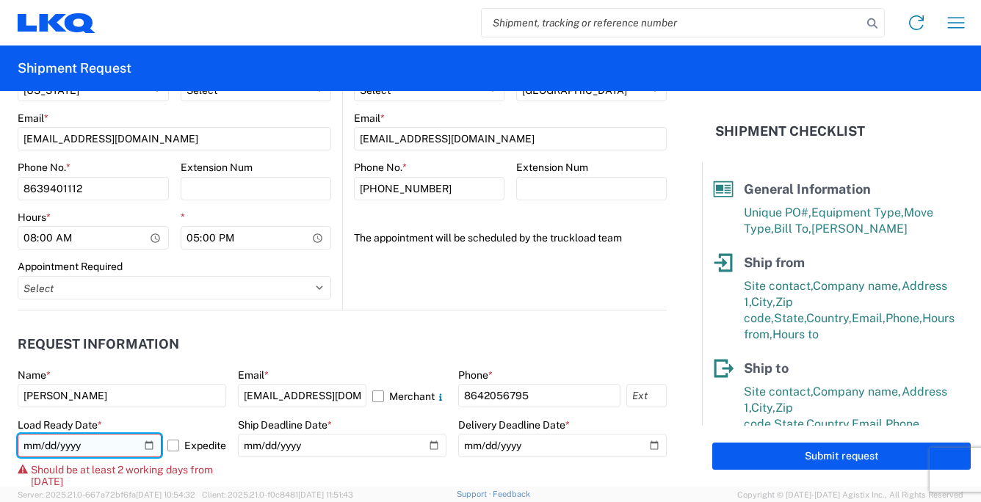
click at [147, 443] on input "[DATE]" at bounding box center [90, 445] width 144 height 23
type input "[DATE]"
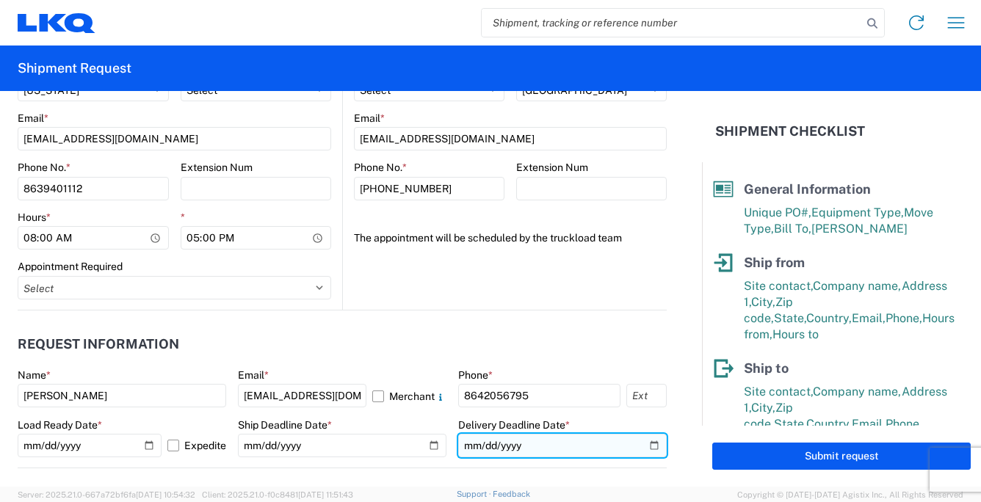
click at [641, 446] on input "[DATE]" at bounding box center [562, 445] width 208 height 23
type input "[DATE]"
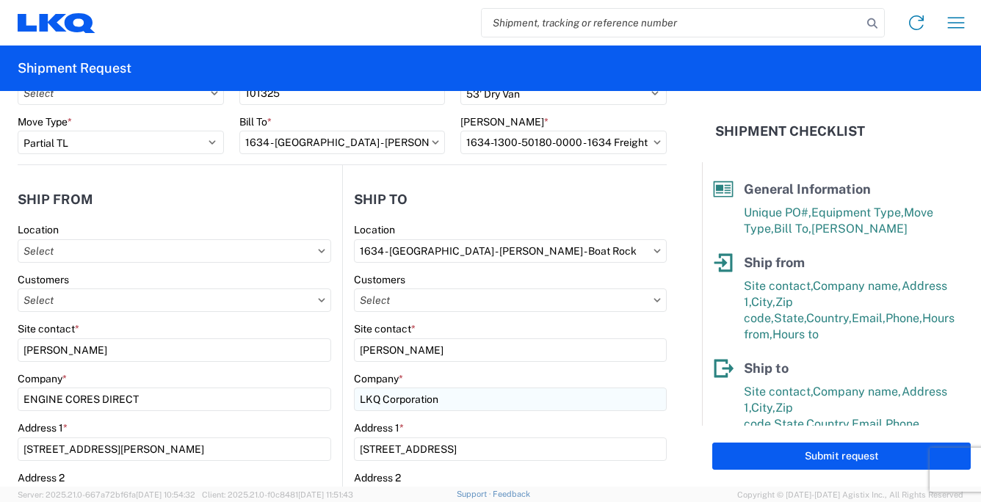
scroll to position [0, 0]
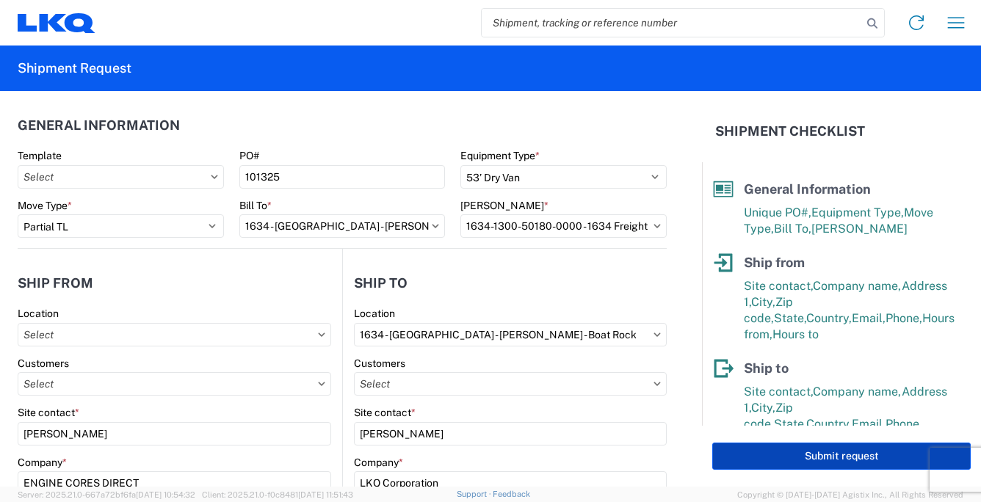
click at [803, 455] on button "Submit request" at bounding box center [841, 456] width 258 height 27
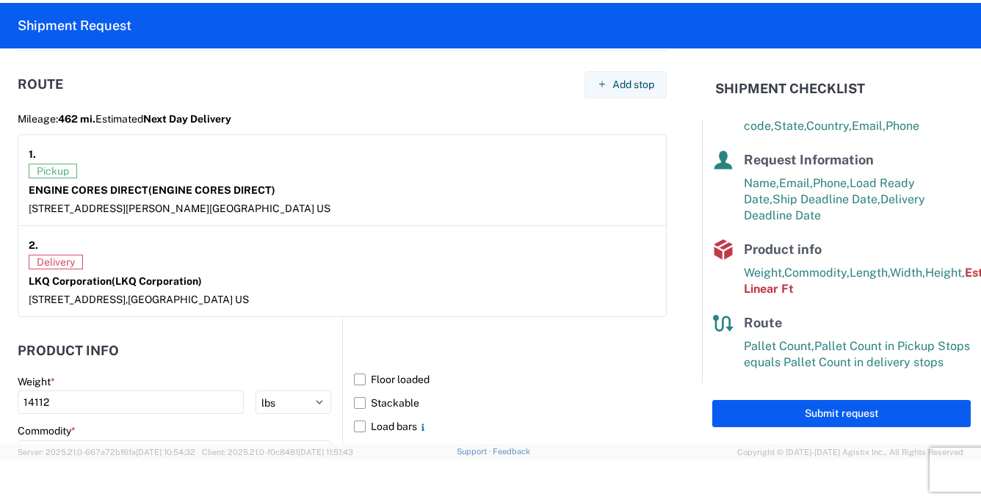
scroll to position [1321, 0]
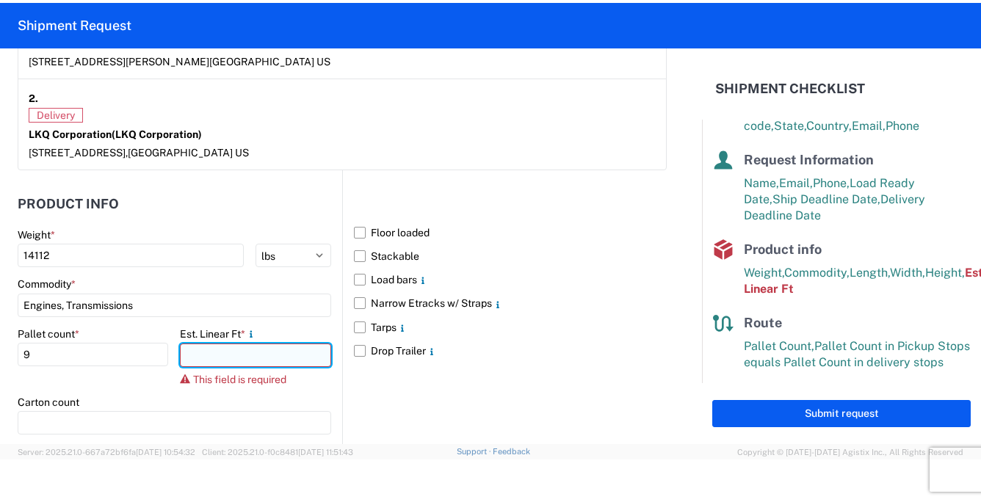
click at [229, 352] on input "number" at bounding box center [255, 355] width 150 height 23
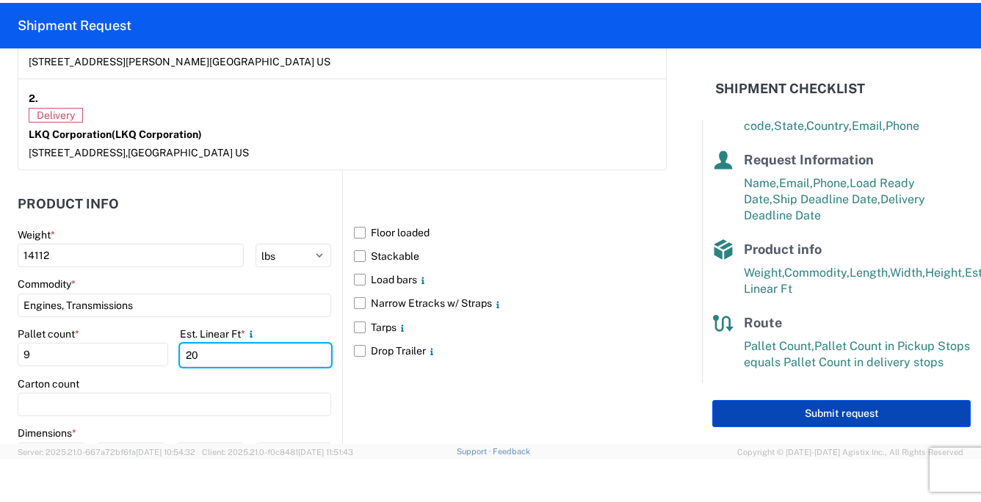
type input "20"
click at [822, 408] on button "Submit request" at bounding box center [841, 413] width 258 height 27
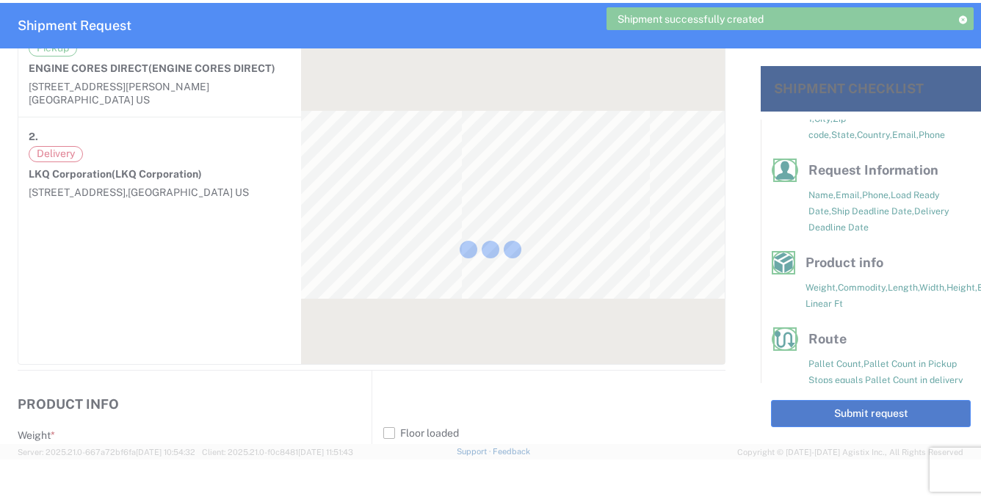
scroll to position [241, 0]
